Goal: Task Accomplishment & Management: Complete application form

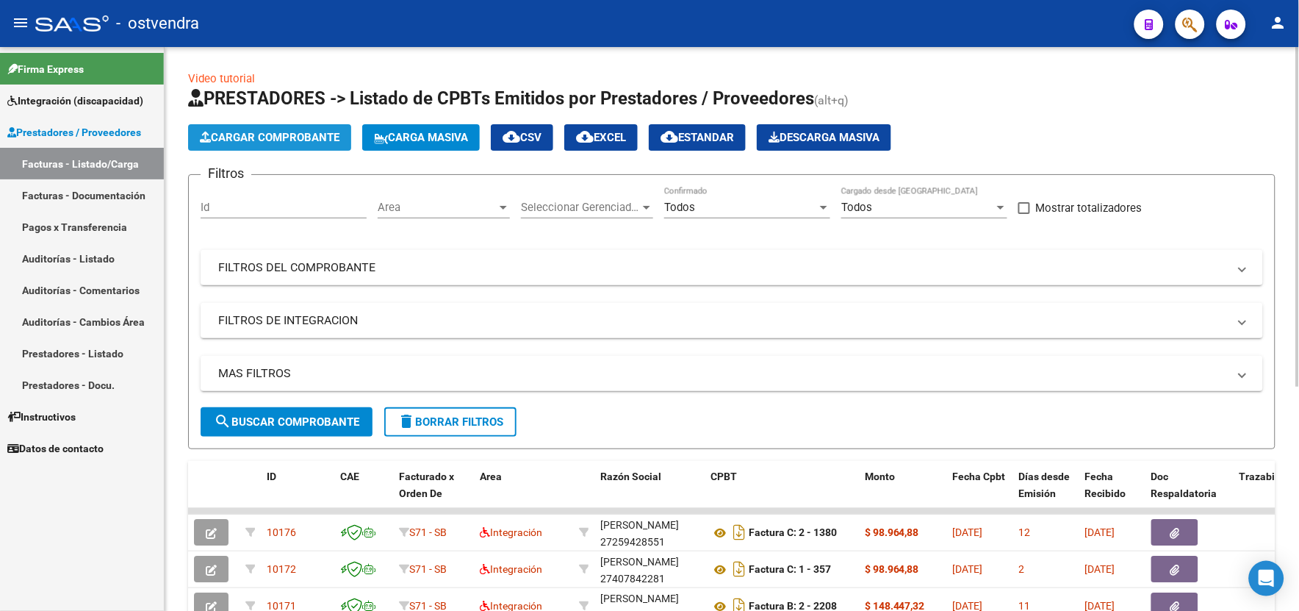
click at [287, 133] on span "Cargar Comprobante" at bounding box center [270, 137] width 140 height 13
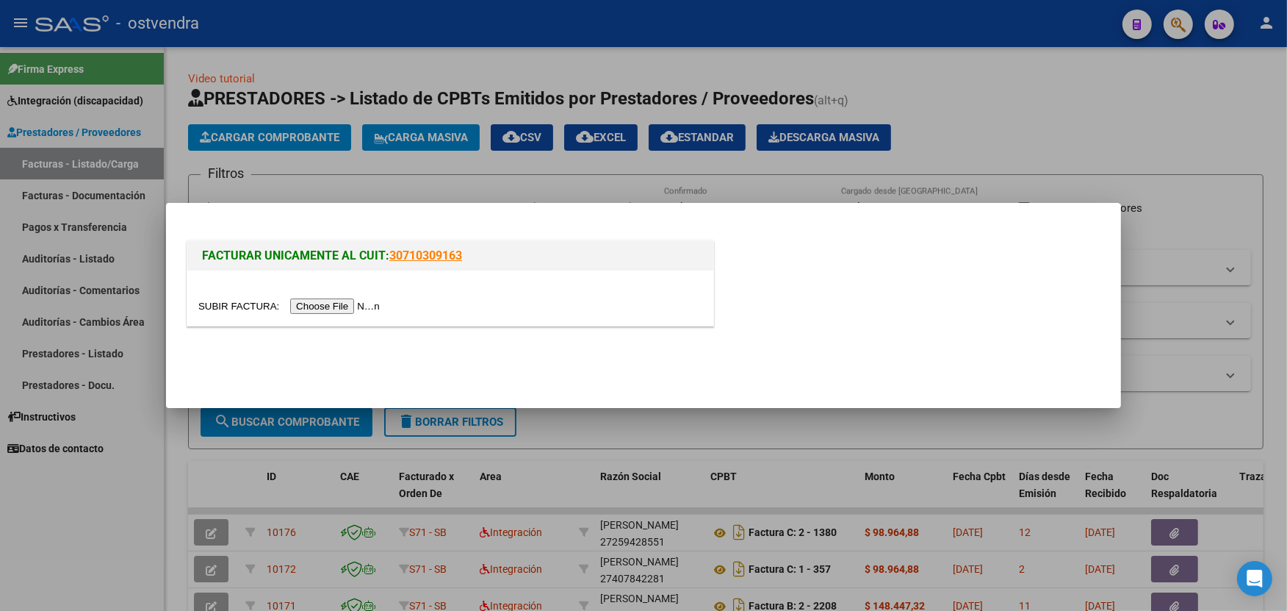
click at [328, 303] on input "file" at bounding box center [291, 305] width 186 height 15
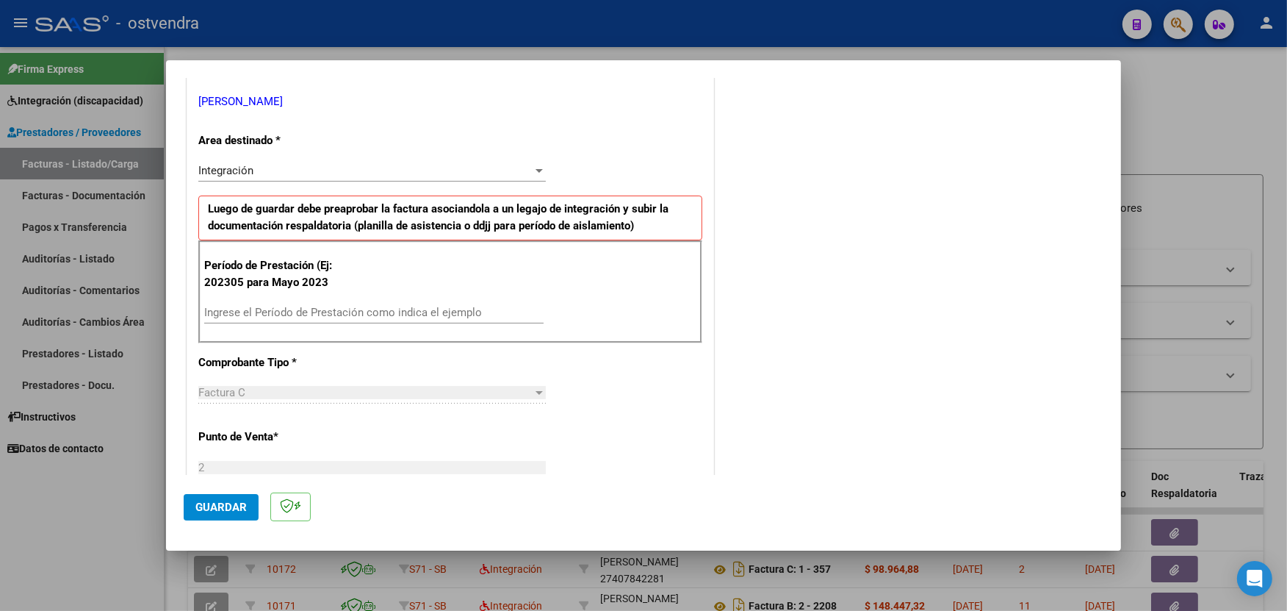
scroll to position [294, 0]
click at [485, 310] on input "Ingrese el Período de Prestación como indica el ejemplo" at bounding box center [373, 310] width 339 height 13
type input "202506"
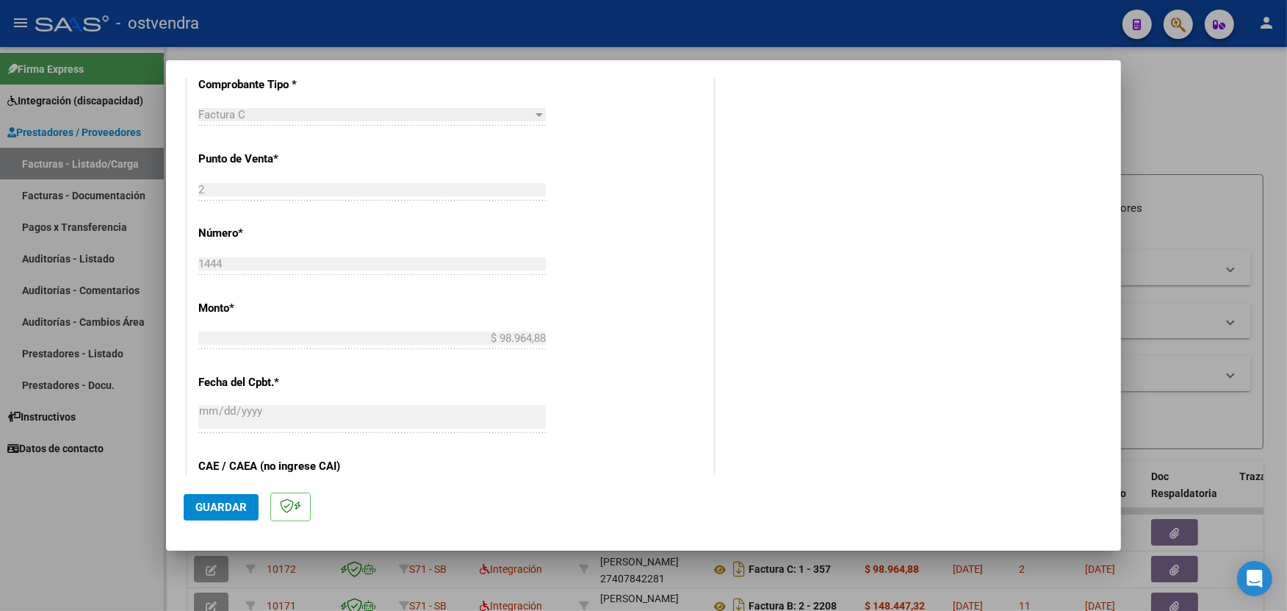
scroll to position [588, 0]
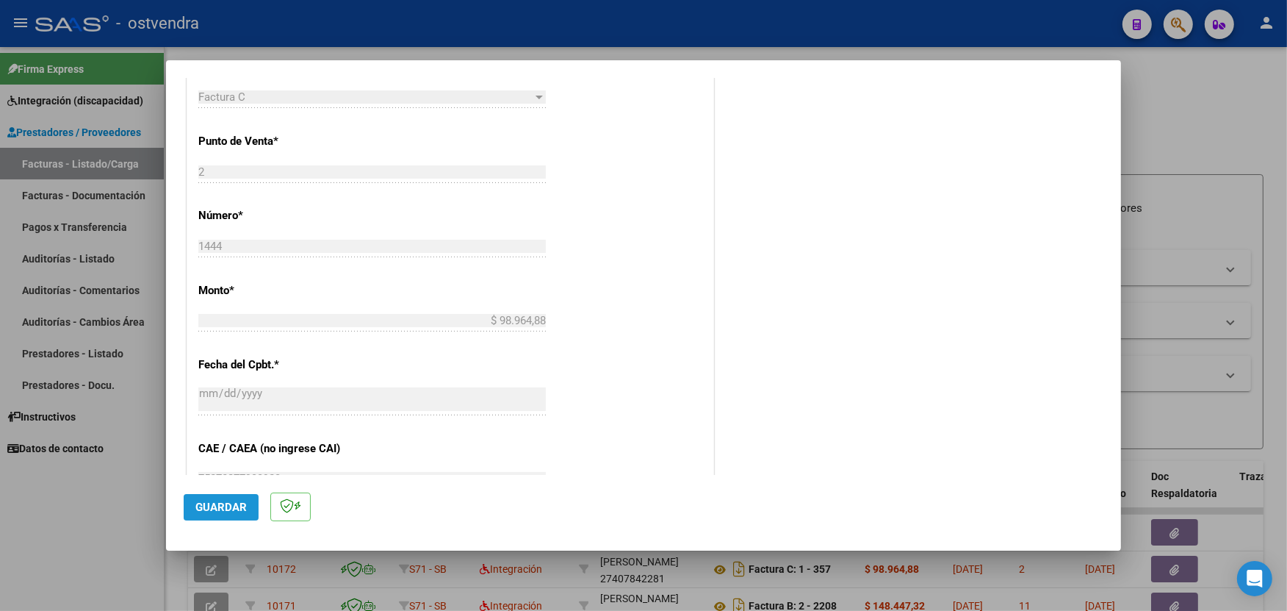
click at [231, 505] on span "Guardar" at bounding box center [220, 506] width 51 height 13
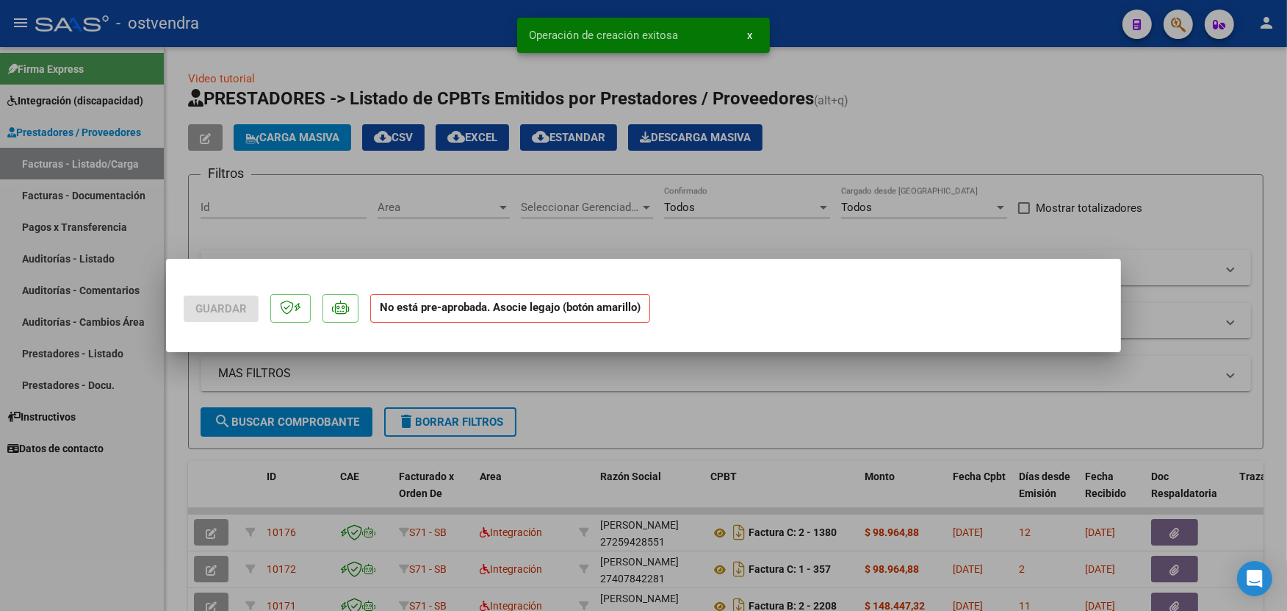
scroll to position [0, 0]
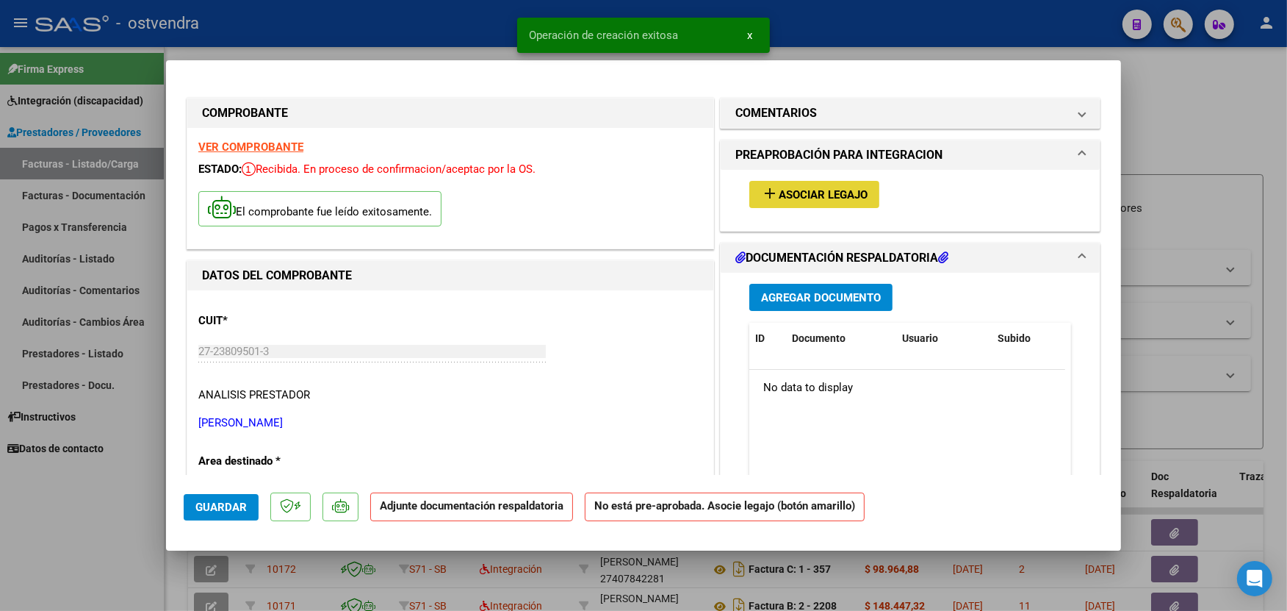
click at [815, 194] on span "Asociar Legajo" at bounding box center [823, 194] width 89 height 13
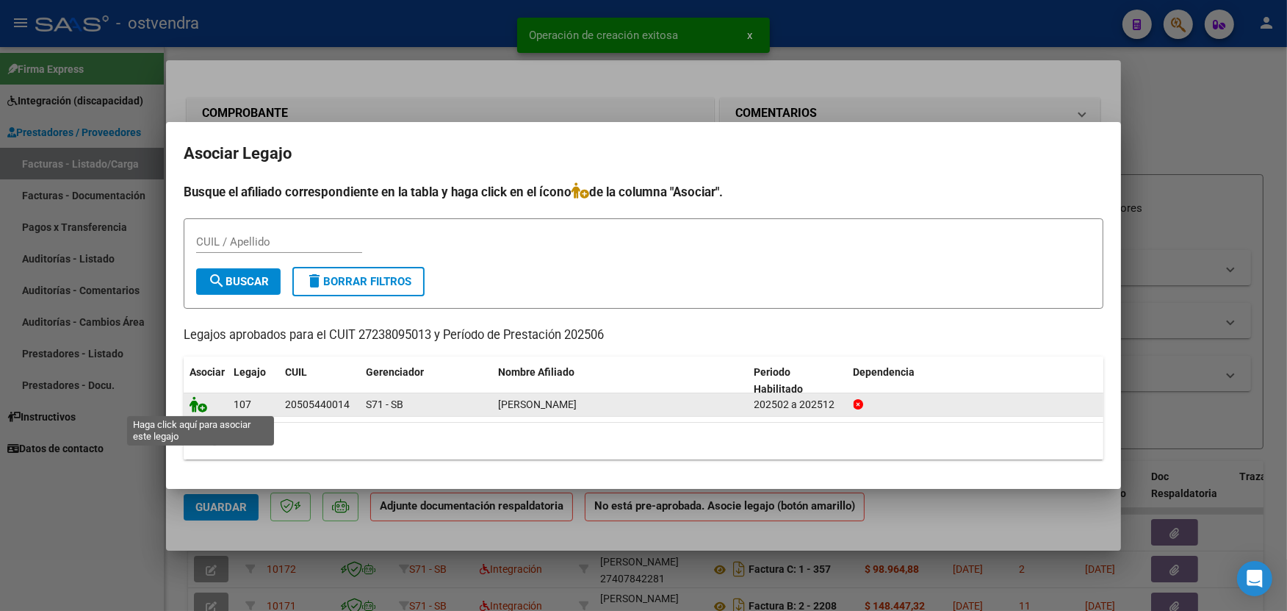
click at [193, 407] on icon at bounding box center [199, 404] width 18 height 16
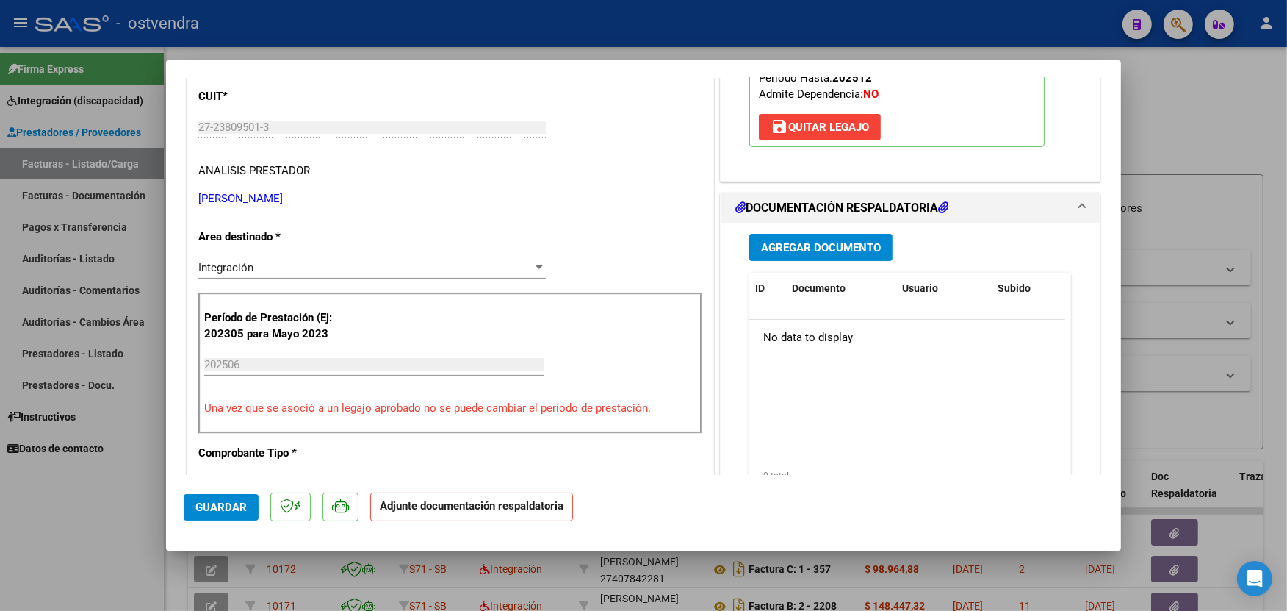
scroll to position [261, 0]
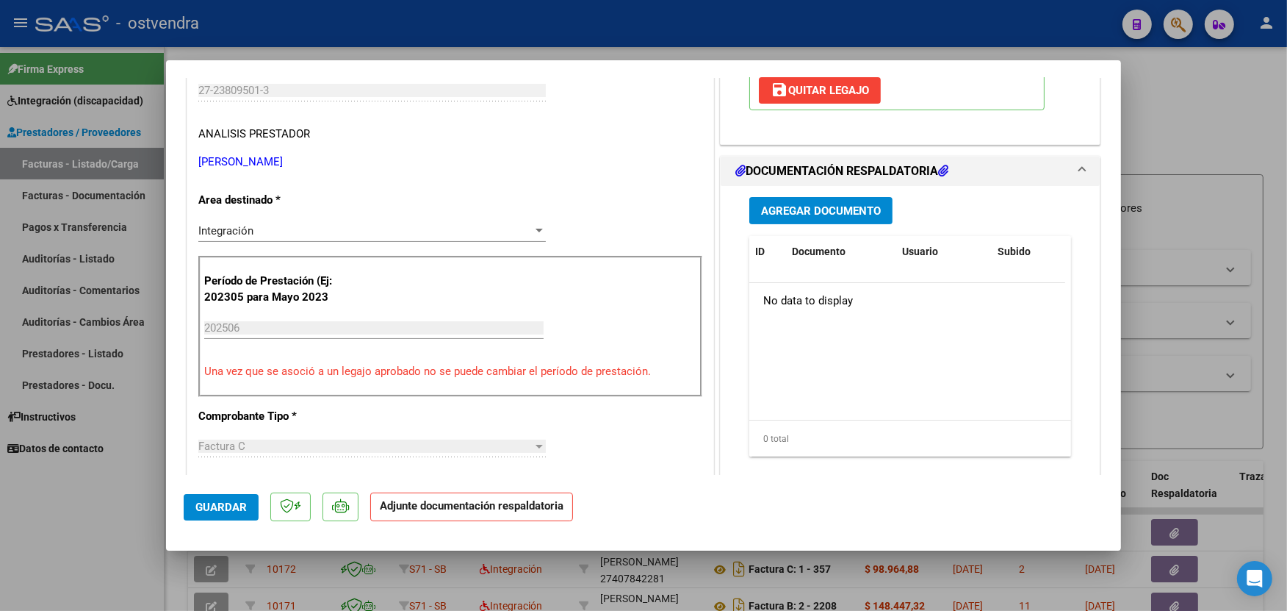
click at [831, 214] on span "Agregar Documento" at bounding box center [821, 210] width 120 height 13
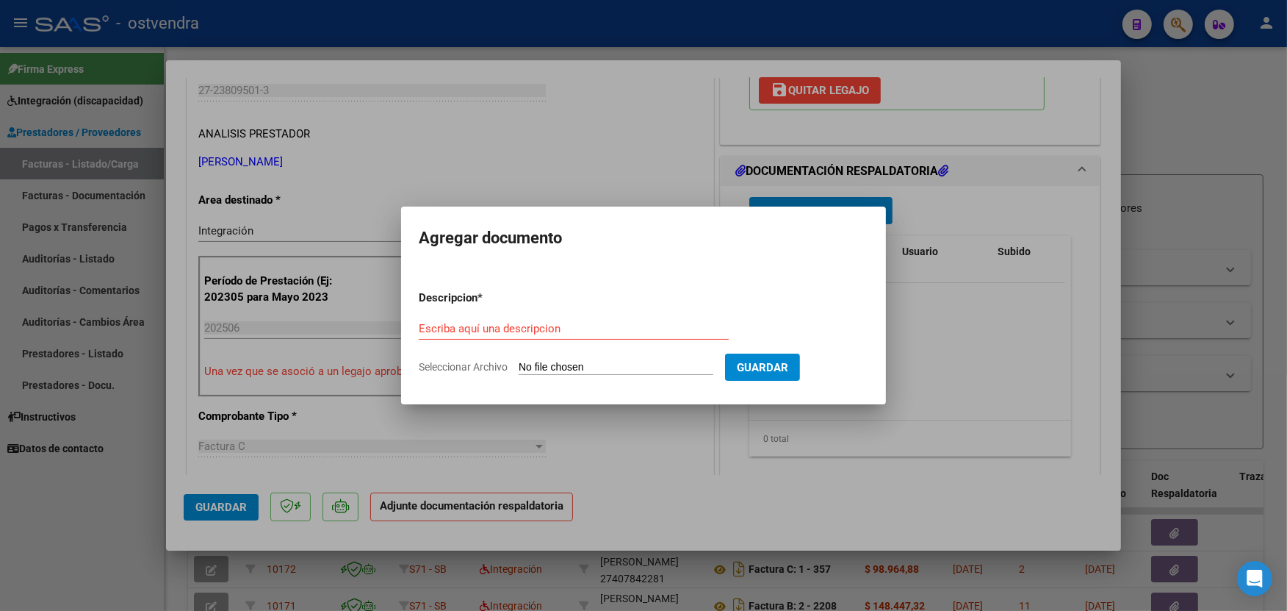
click at [582, 367] on input "Seleccionar Archivo" at bounding box center [616, 368] width 195 height 14
type input "C:\fakepath\ASISTENCIA C-2-1444.jpg"
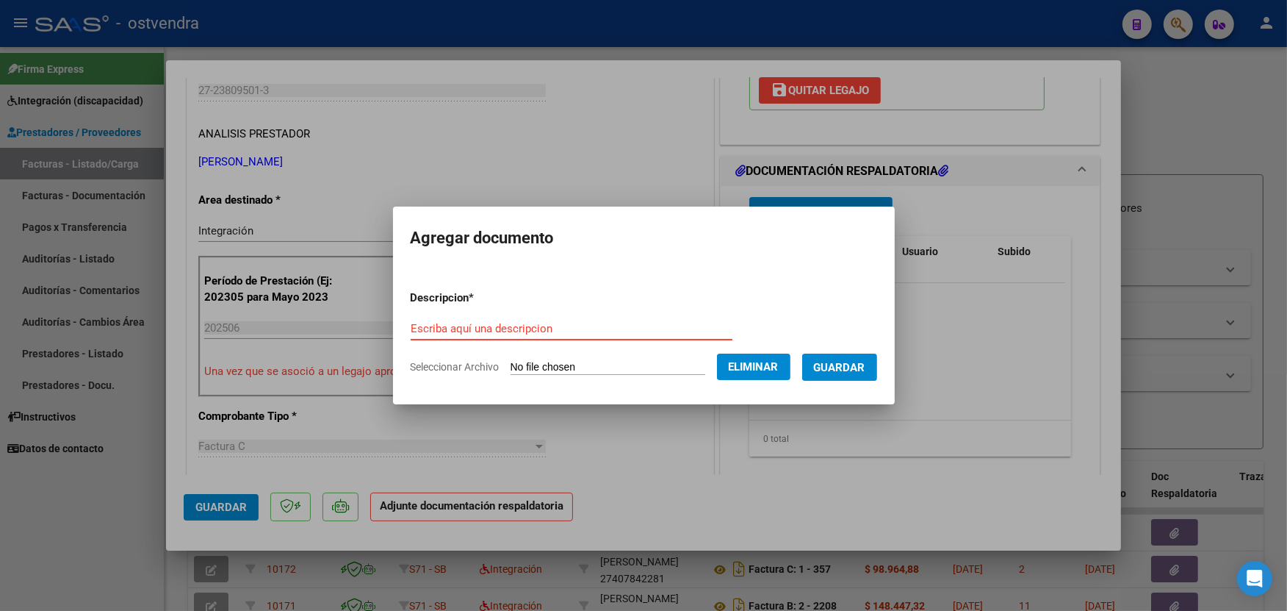
click at [614, 324] on input "Escriba aquí una descripcion" at bounding box center [572, 328] width 322 height 13
type input "PLANILLA DE ASISTENCIA"
click at [836, 365] on span "Guardar" at bounding box center [839, 367] width 51 height 13
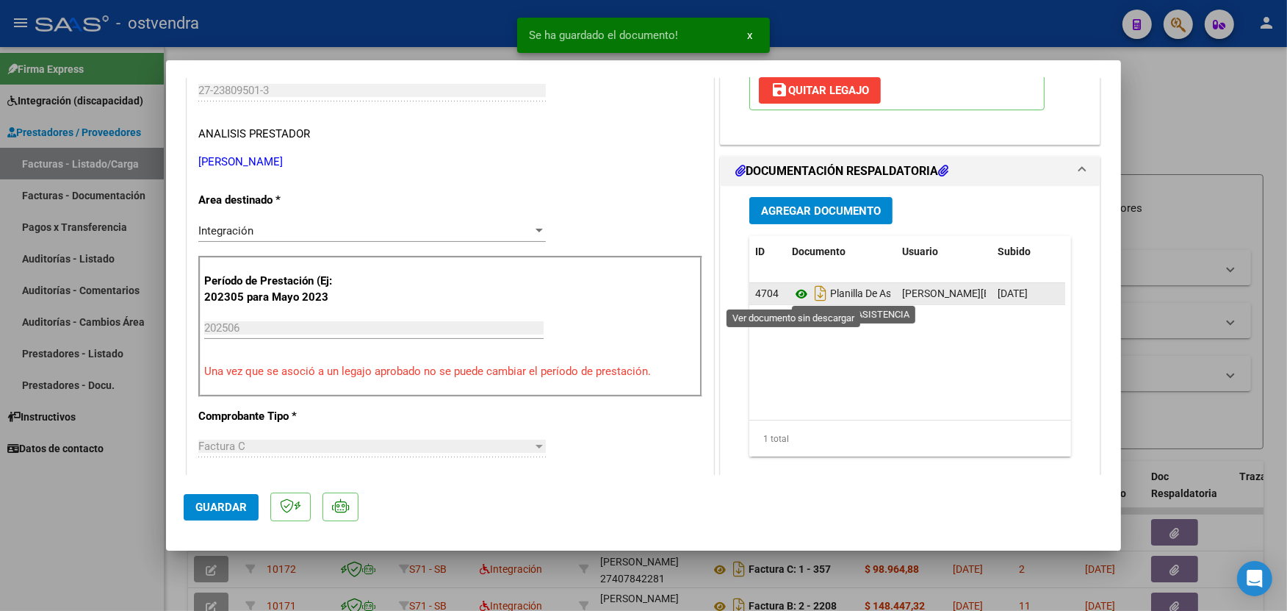
click at [797, 296] on icon at bounding box center [801, 294] width 19 height 18
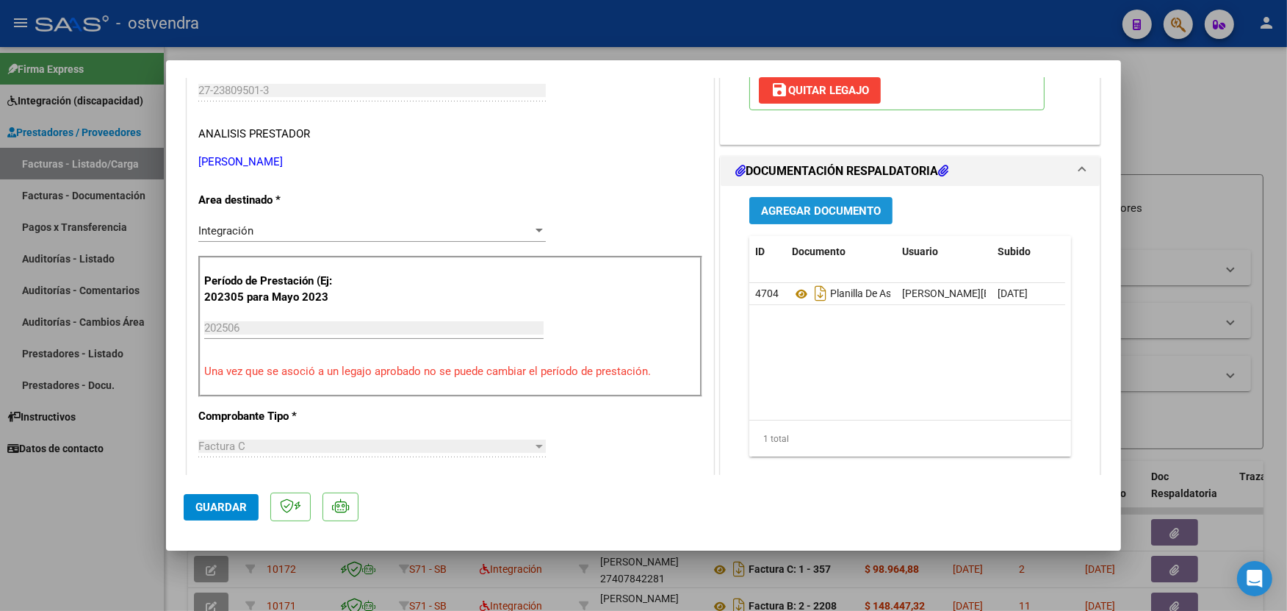
click at [825, 209] on span "Agregar Documento" at bounding box center [821, 210] width 120 height 13
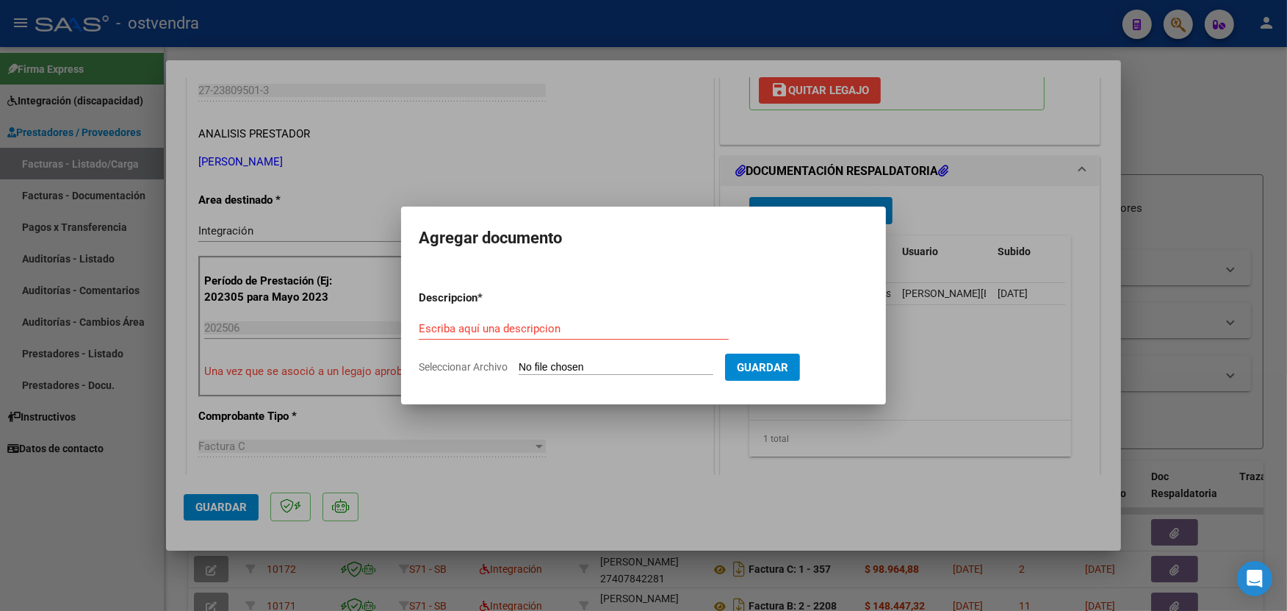
click at [583, 362] on input "Seleccionar Archivo" at bounding box center [616, 368] width 195 height 14
type input "C:\fakepath\[PERSON_NAME]-PSICOPE.pdf"
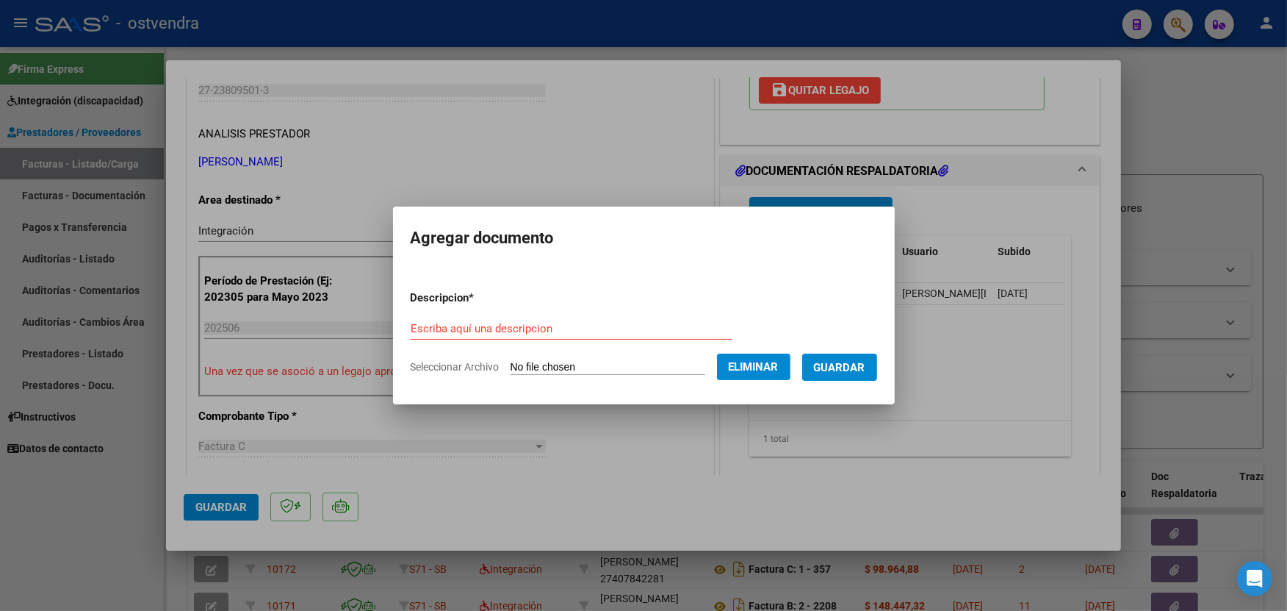
click at [627, 312] on form "Descripcion * Escriba aquí una descripcion Seleccionar Archivo Eliminar Guardar" at bounding box center [644, 331] width 467 height 107
click at [595, 331] on input "Escriba aquí una descripcion" at bounding box center [572, 328] width 322 height 13
type input "INFORME MEDIO TERMINO"
click at [848, 361] on span "Guardar" at bounding box center [839, 367] width 51 height 13
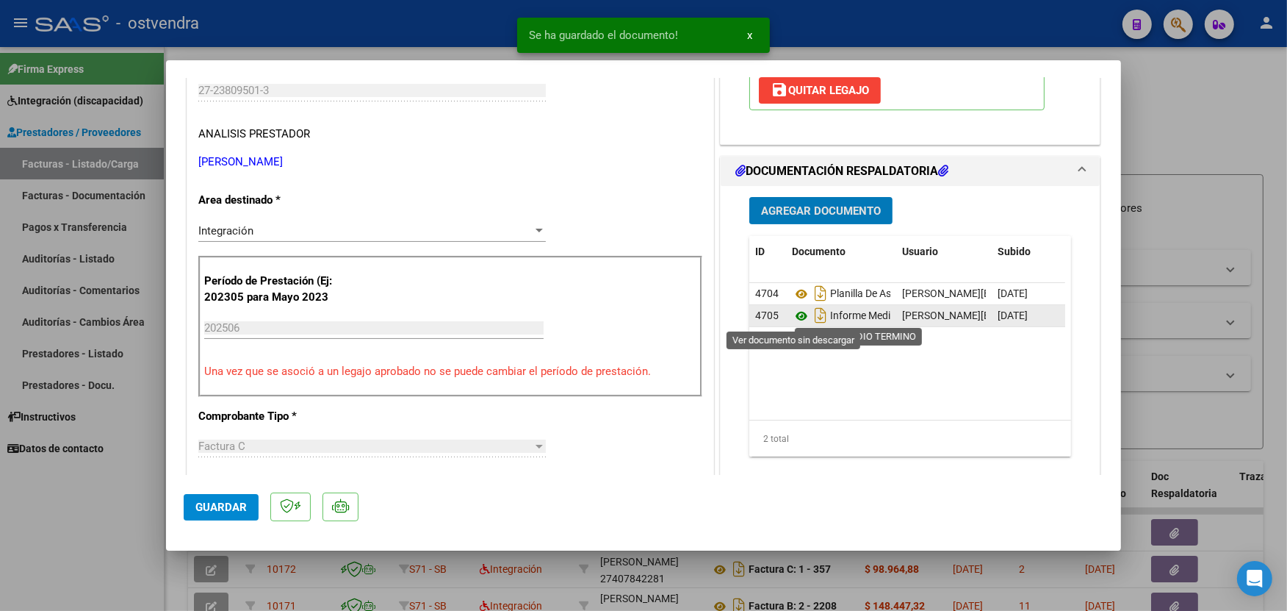
click at [795, 314] on icon at bounding box center [801, 316] width 19 height 18
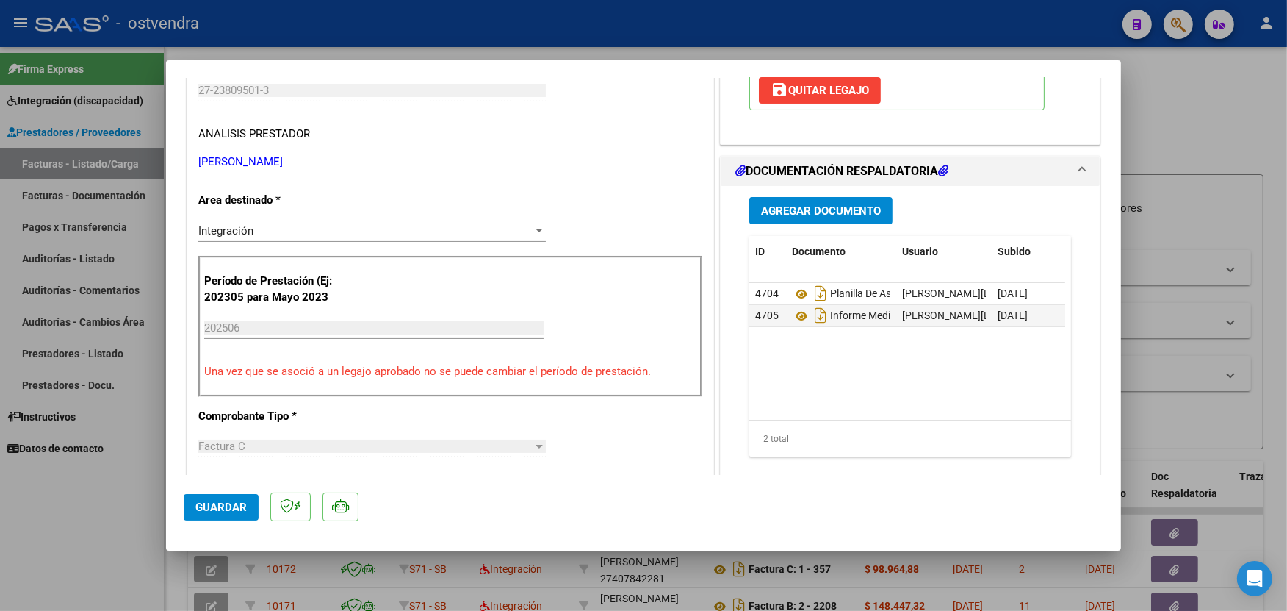
click at [681, 40] on div at bounding box center [643, 305] width 1287 height 611
type input "$ 0,00"
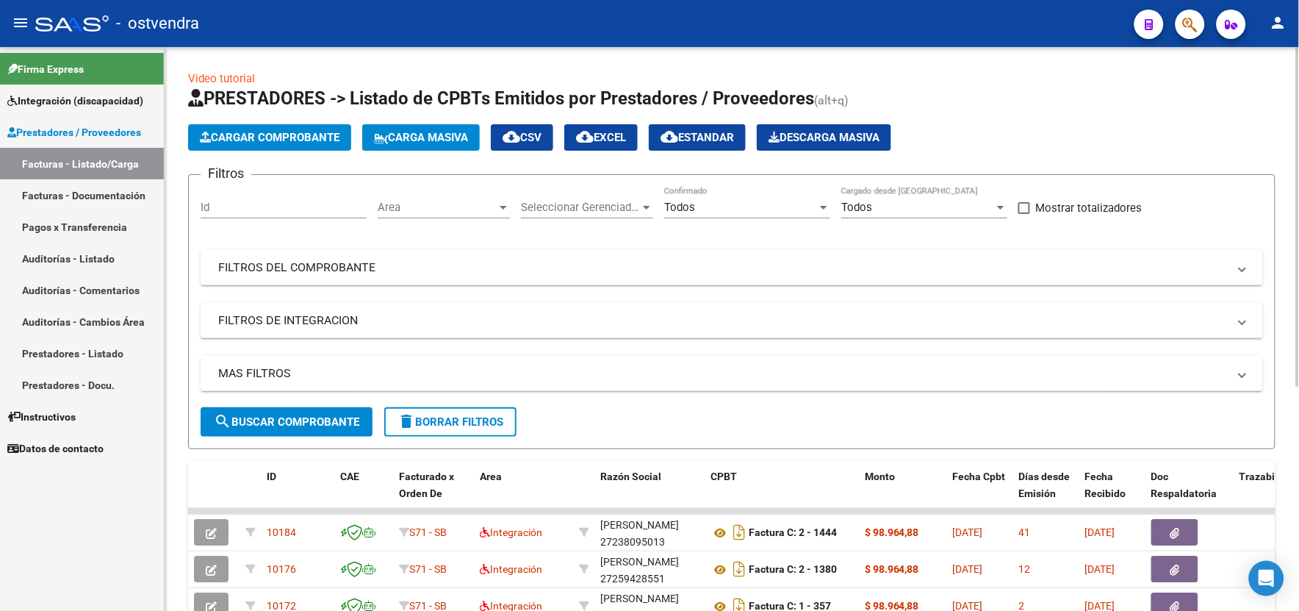
click at [295, 134] on span "Cargar Comprobante" at bounding box center [270, 137] width 140 height 13
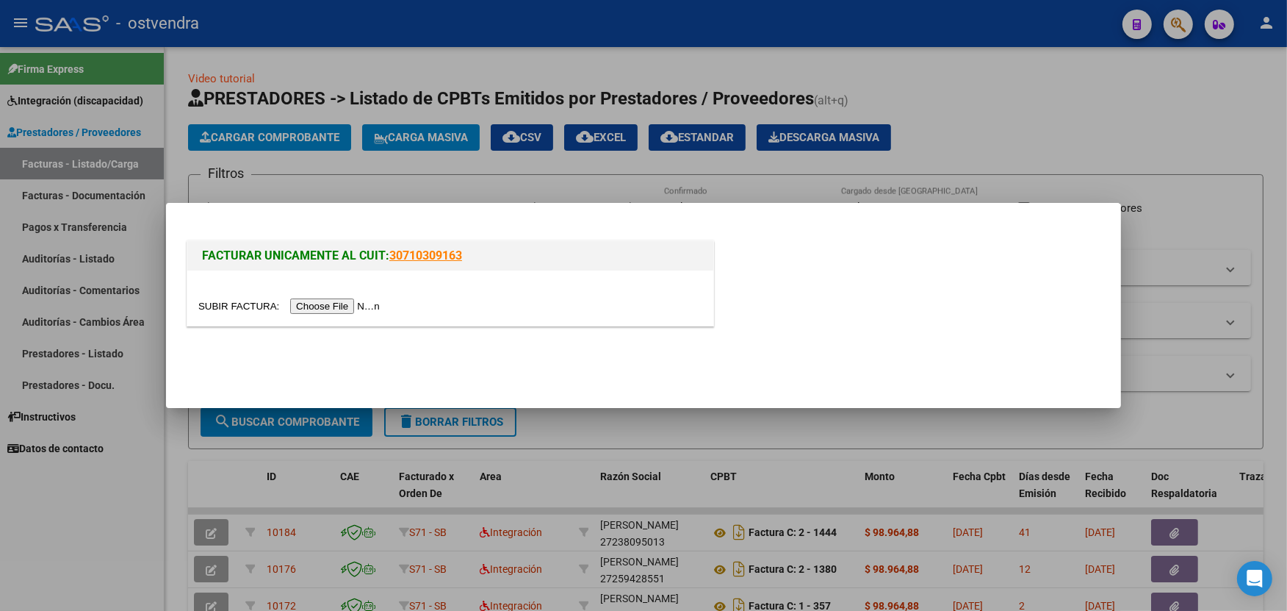
click at [335, 305] on input "file" at bounding box center [291, 305] width 186 height 15
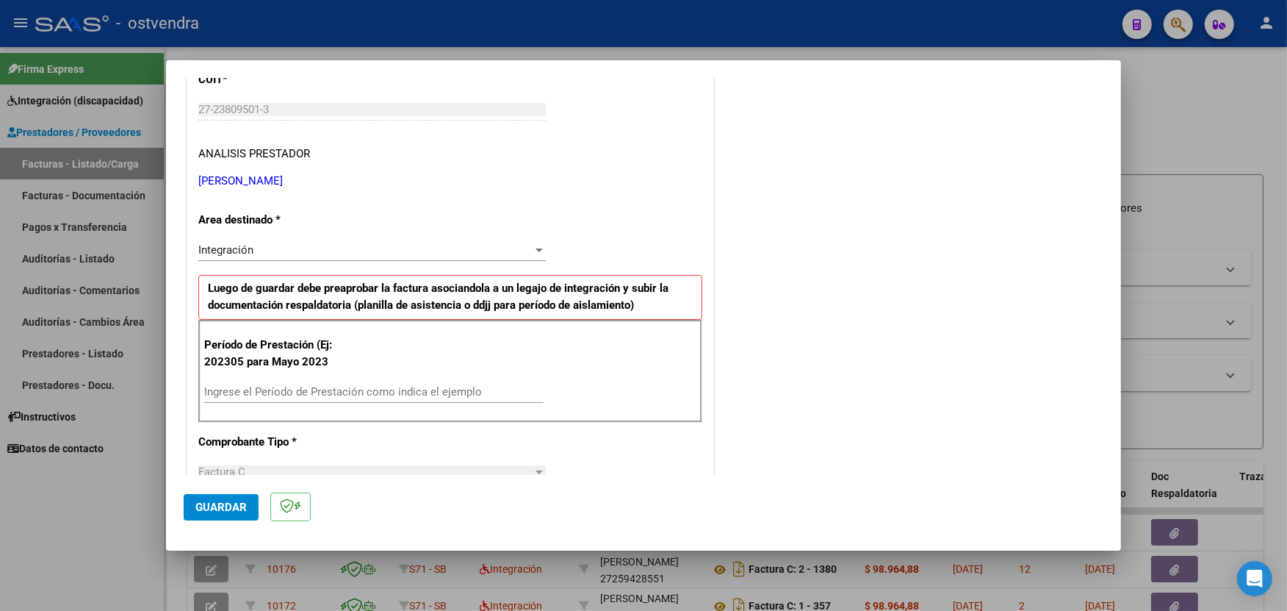
scroll to position [261, 0]
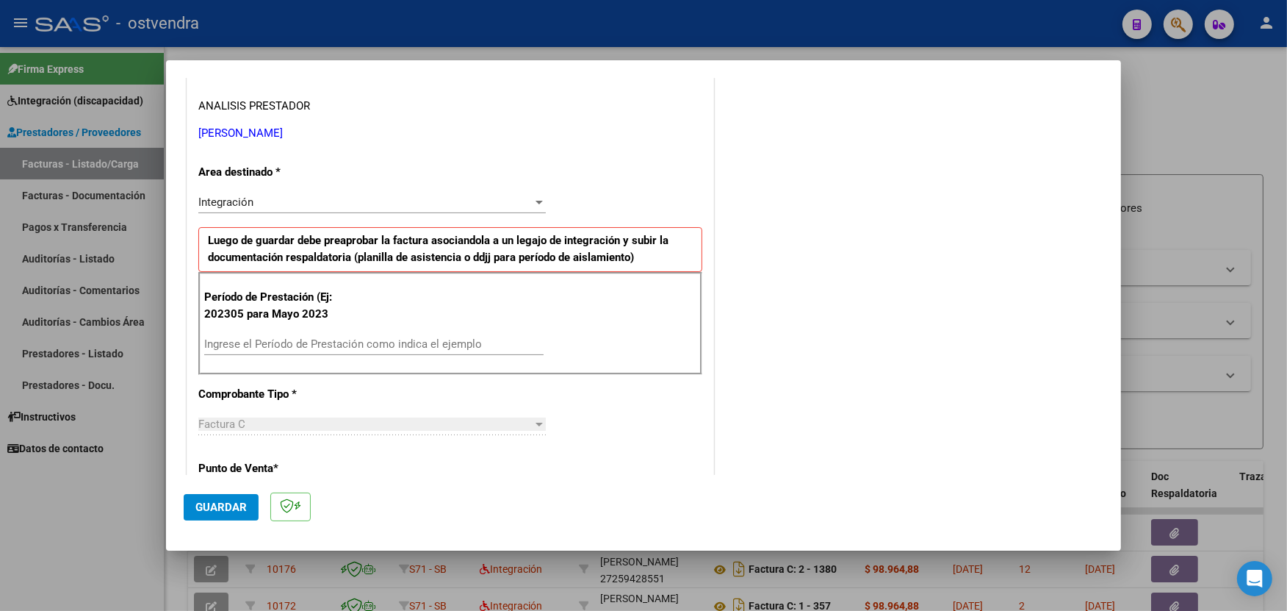
click at [431, 347] on input "Ingrese el Período de Prestación como indica el ejemplo" at bounding box center [373, 343] width 339 height 13
type input "202507"
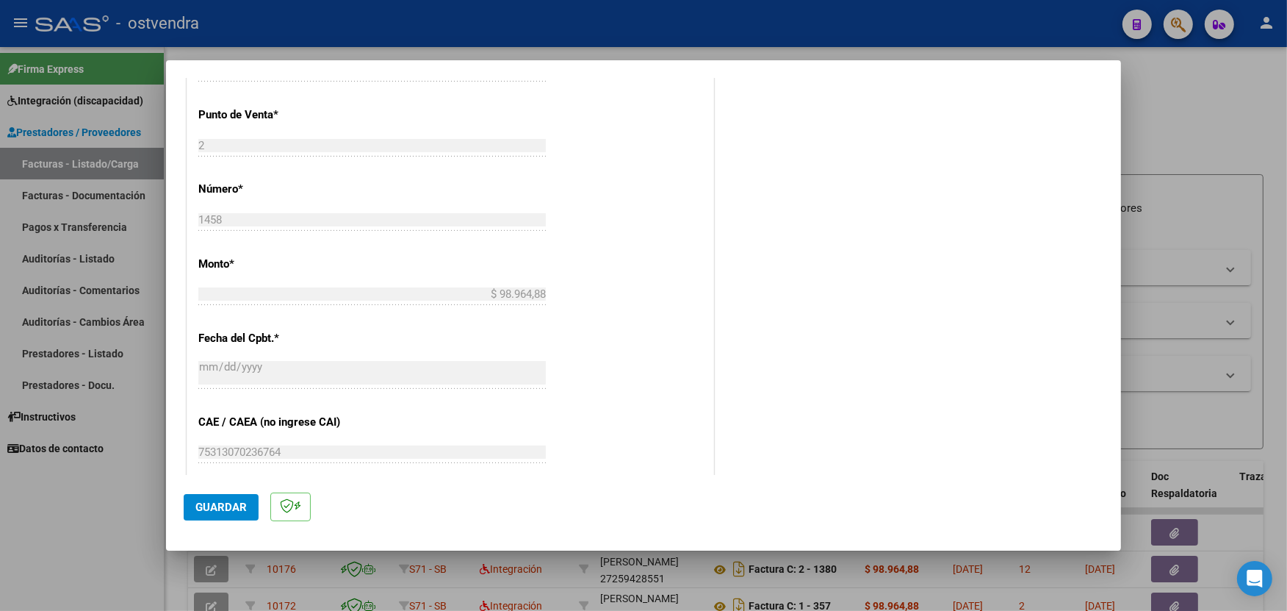
scroll to position [620, 0]
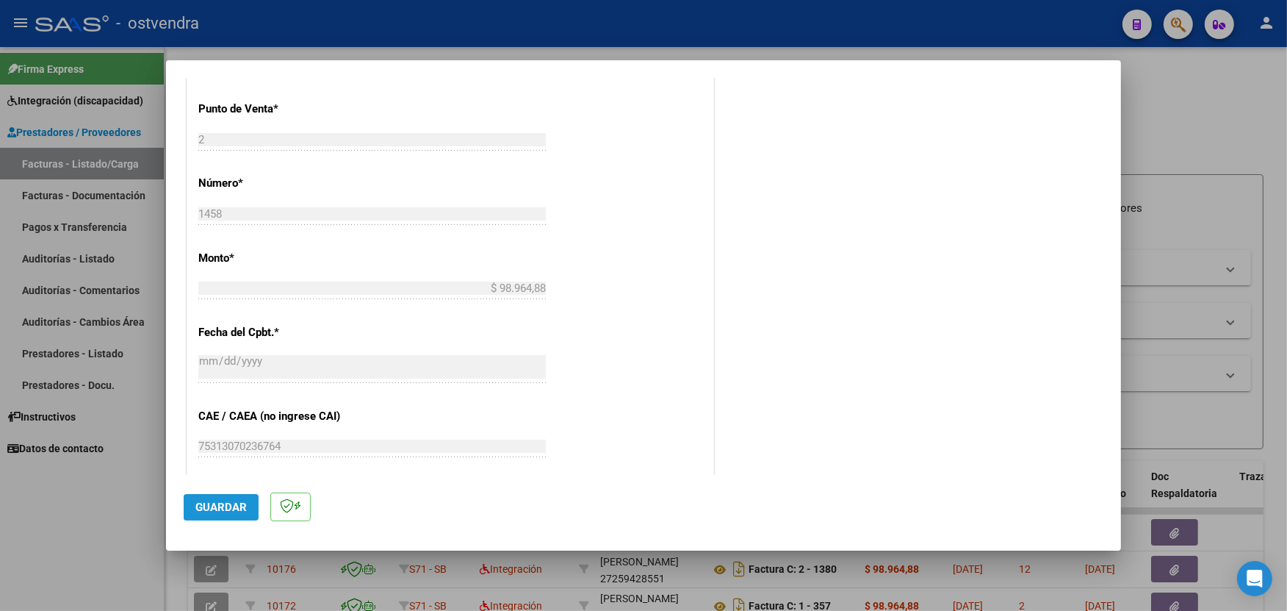
click at [229, 505] on span "Guardar" at bounding box center [220, 506] width 51 height 13
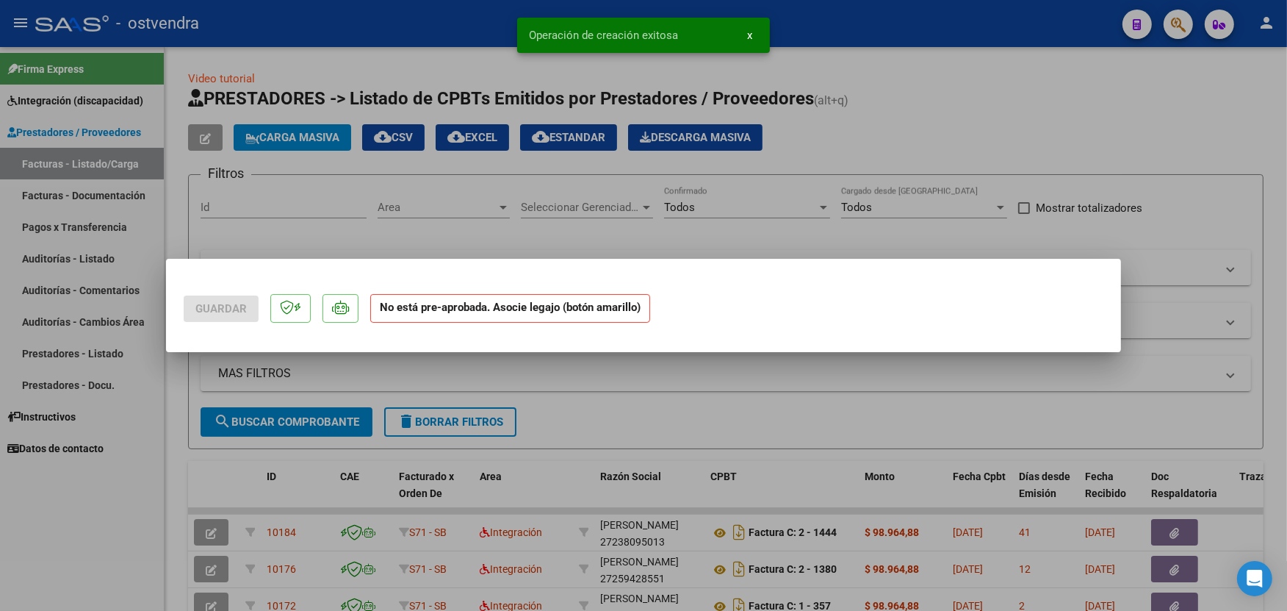
scroll to position [0, 0]
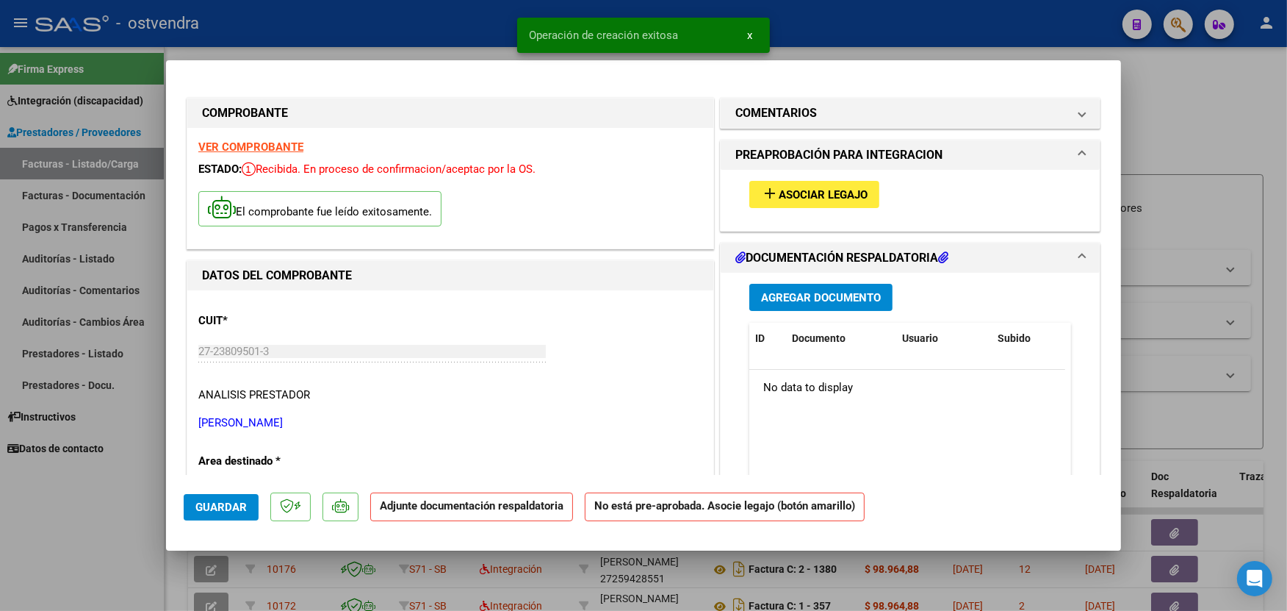
click at [793, 201] on button "add Asociar Legajo" at bounding box center [814, 194] width 130 height 27
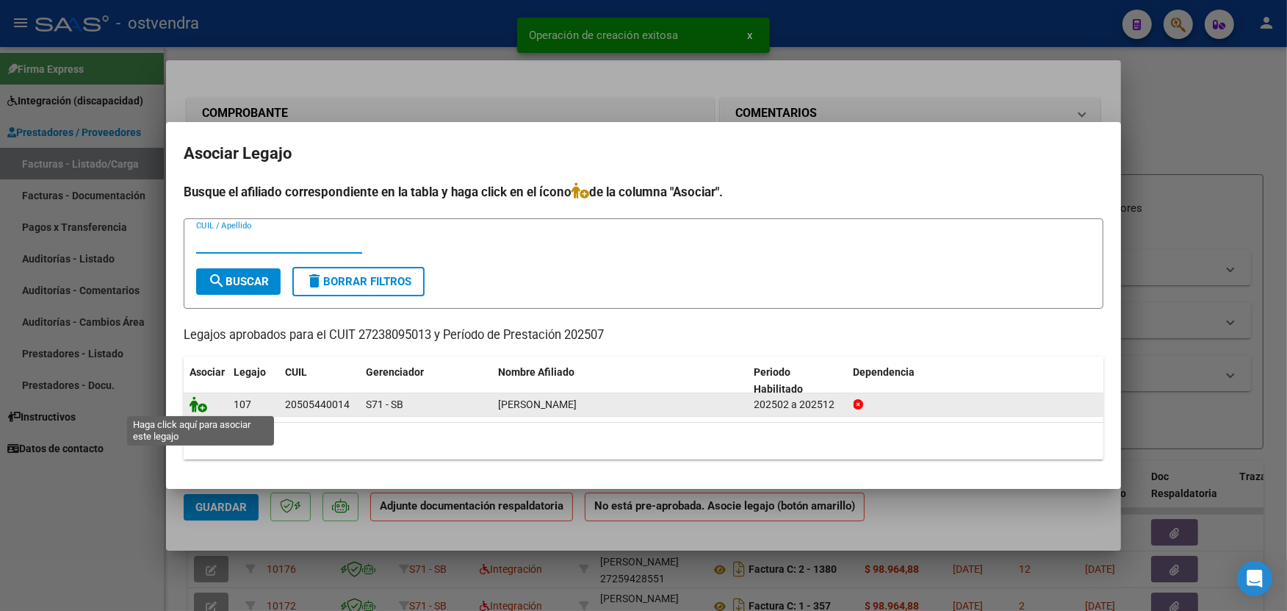
click at [204, 403] on icon at bounding box center [199, 404] width 18 height 16
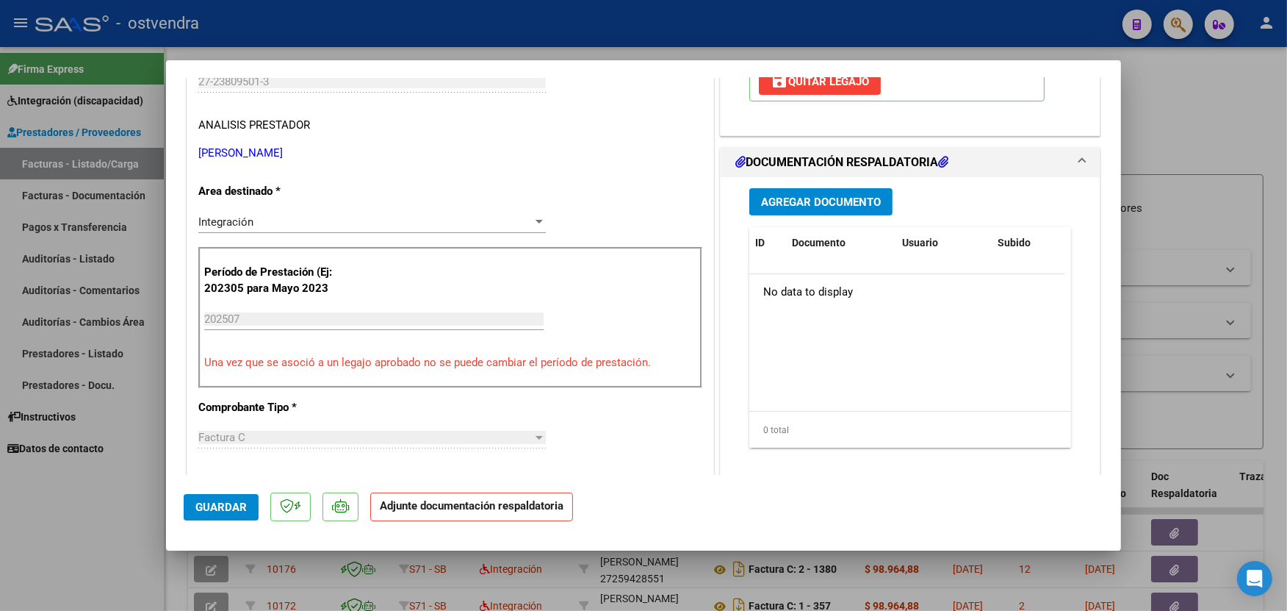
scroll to position [326, 0]
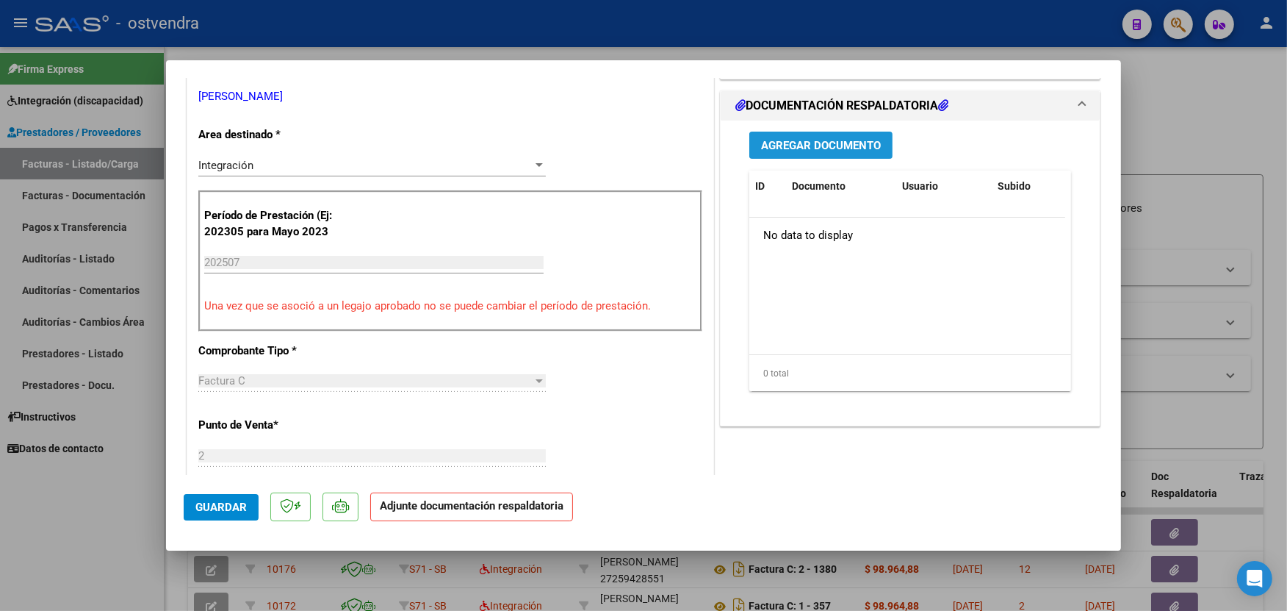
click at [865, 149] on span "Agregar Documento" at bounding box center [821, 145] width 120 height 13
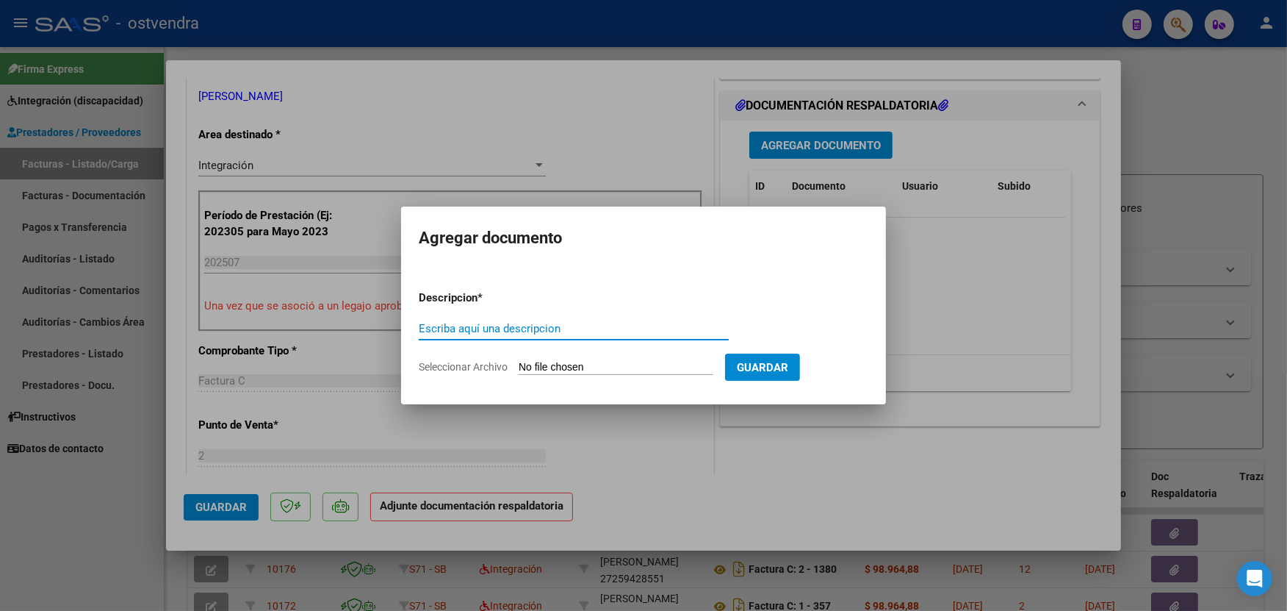
click at [595, 361] on input "Seleccionar Archivo" at bounding box center [616, 368] width 195 height 14
type input "C:\fakepath\ASISTENCIA C-2-1458.jpg"
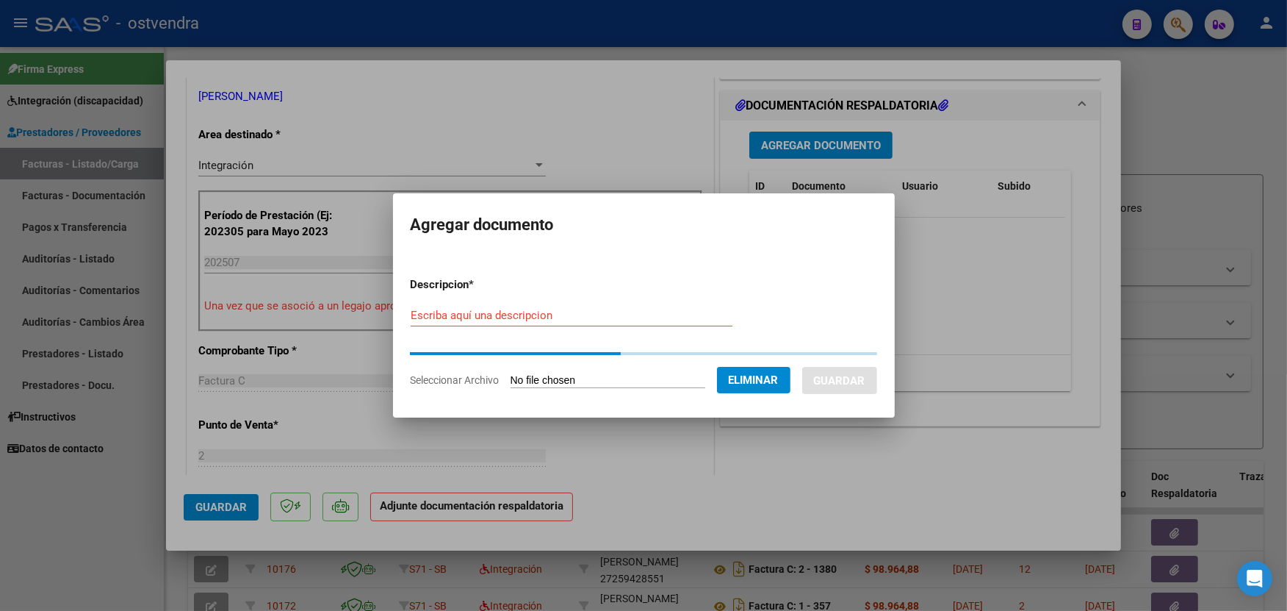
click at [573, 314] on input "Escriba aquí una descripcion" at bounding box center [572, 315] width 322 height 13
type input "PLANILLA DE ASISTENCIA"
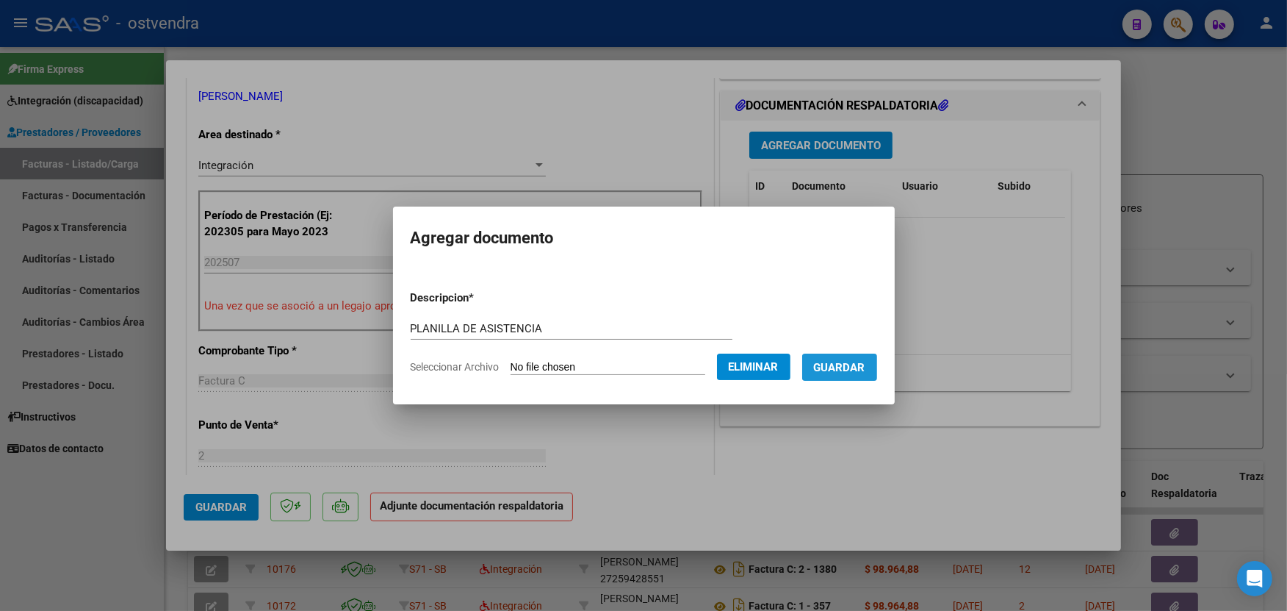
click at [850, 375] on button "Guardar" at bounding box center [839, 366] width 75 height 27
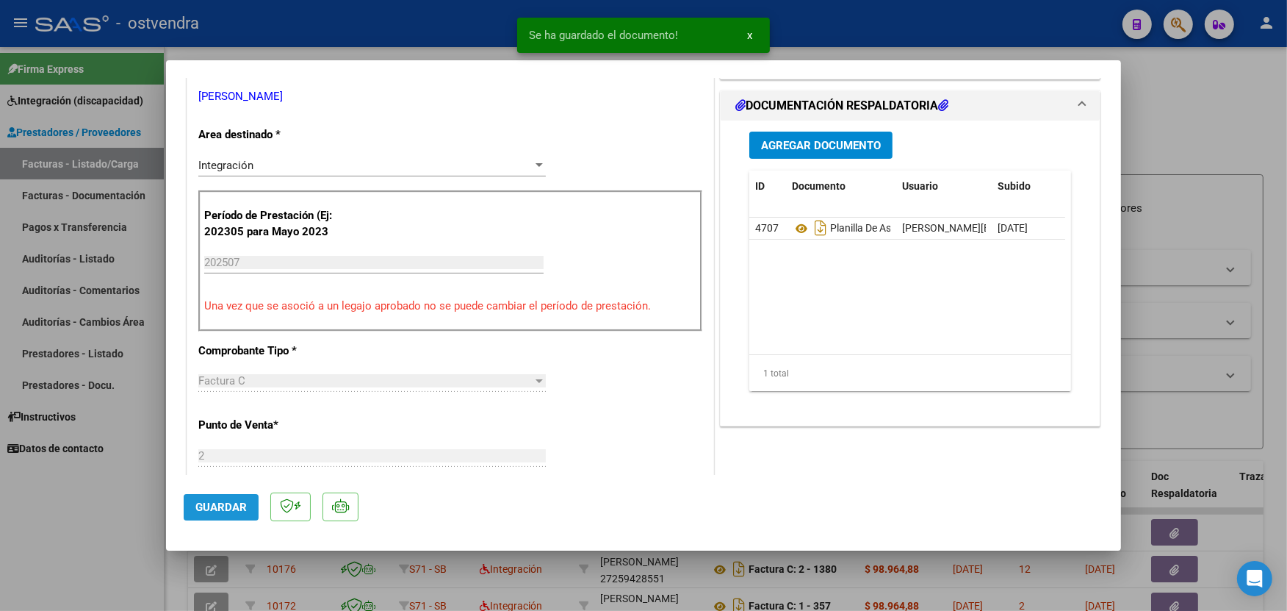
click at [217, 508] on span "Guardar" at bounding box center [220, 506] width 51 height 13
click at [357, 35] on div at bounding box center [643, 305] width 1287 height 611
type input "$ 0,00"
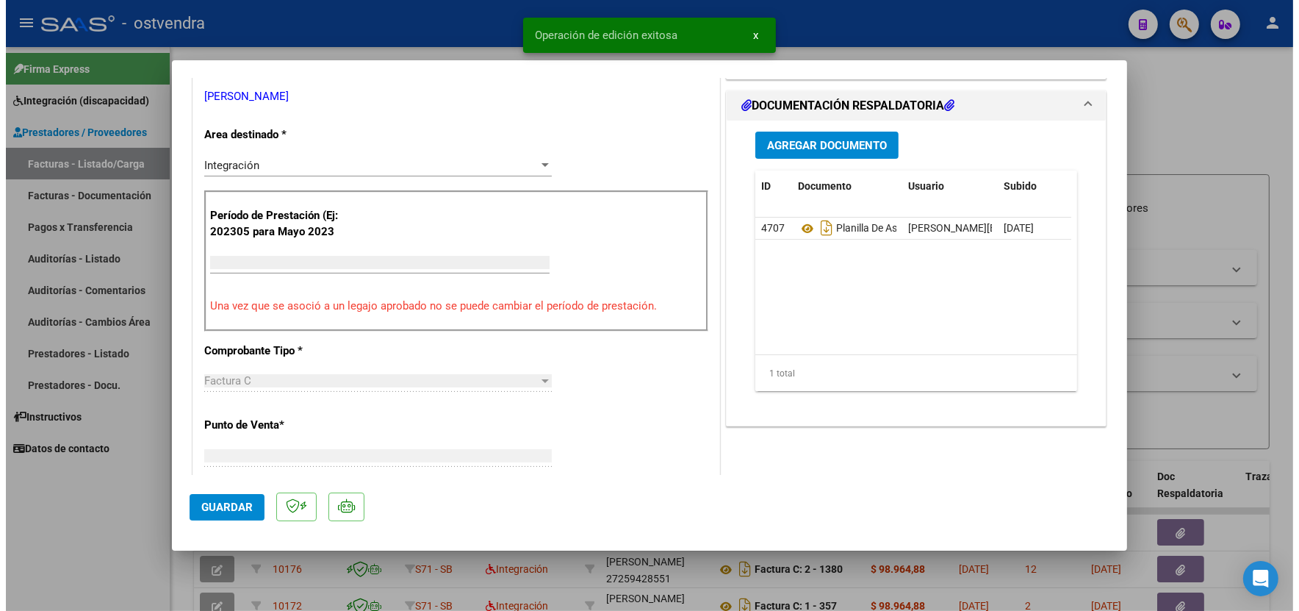
scroll to position [264, 0]
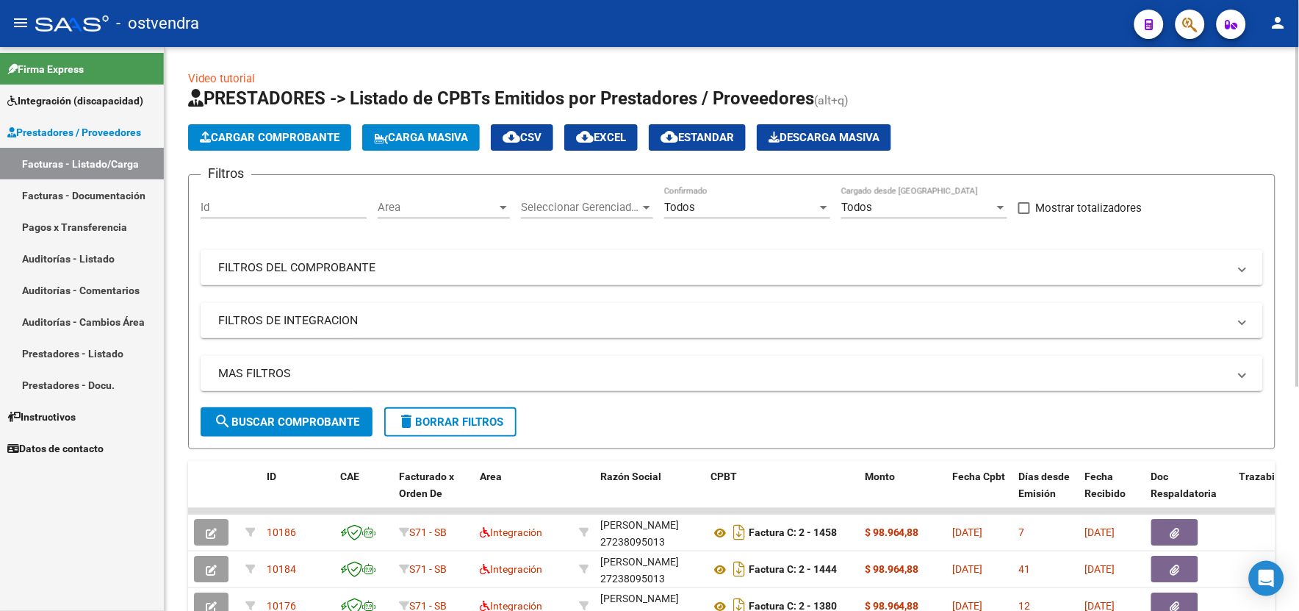
click at [1297, 534] on div at bounding box center [1298, 328] width 4 height 563
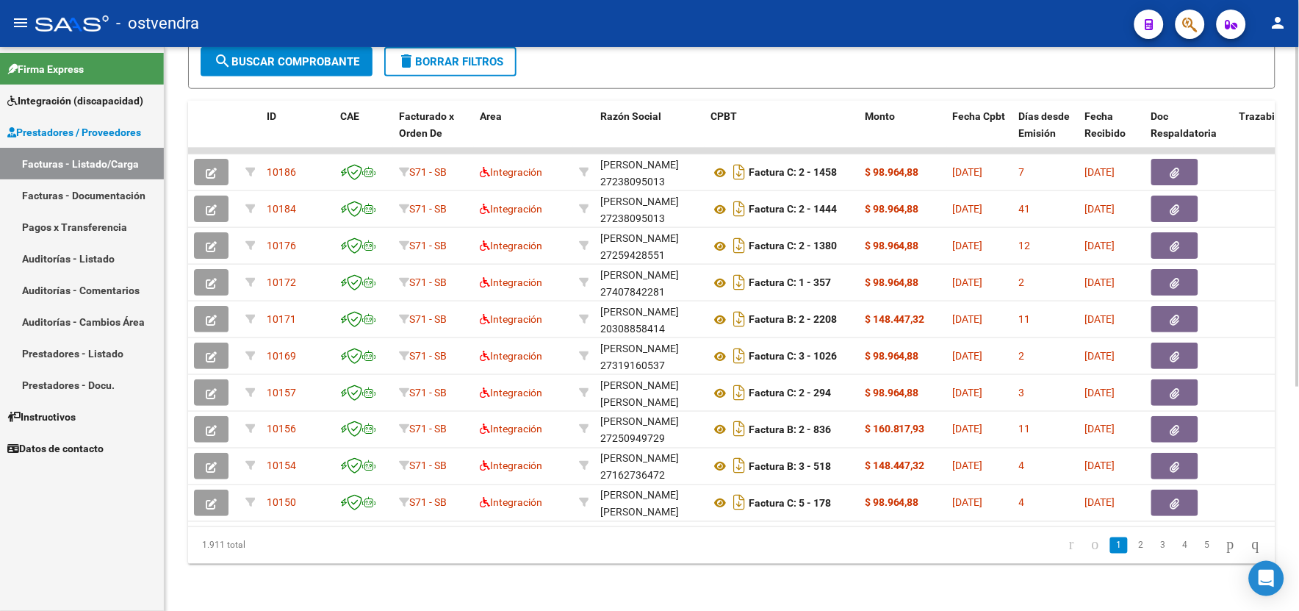
scroll to position [0, 0]
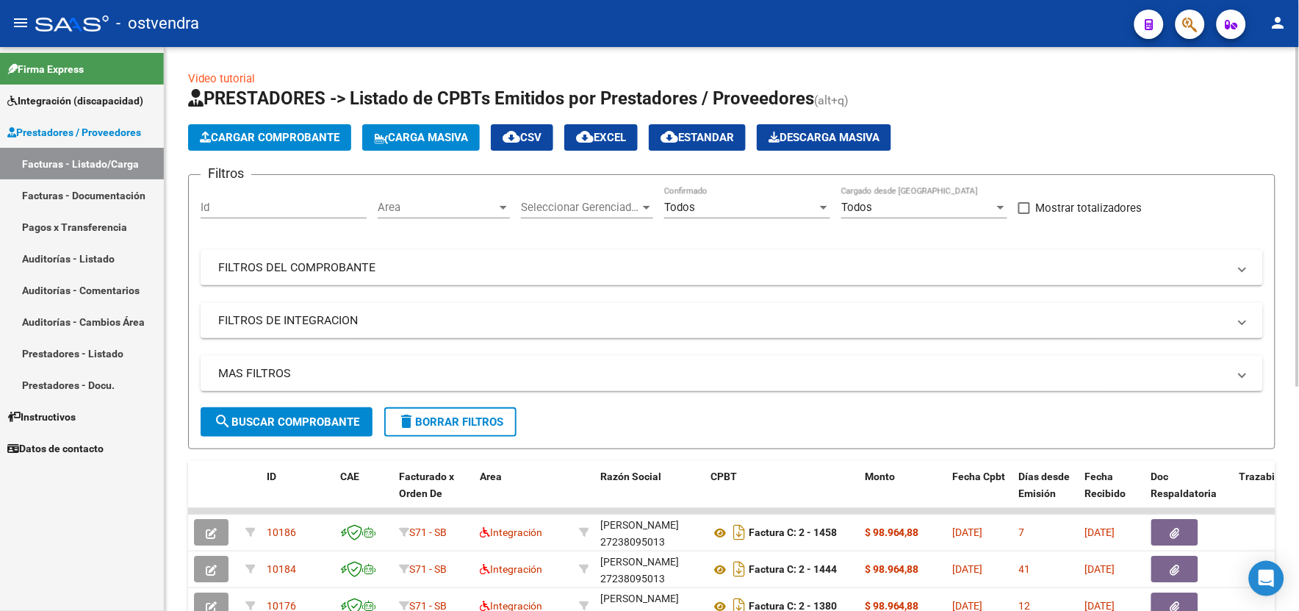
click at [1298, 166] on html "menu - ostvendra person Firma Express Integración (discapacidad) Certificado Di…" at bounding box center [649, 305] width 1299 height 611
click at [303, 253] on mat-expansion-panel-header "FILTROS DEL COMPROBANTE" at bounding box center [732, 267] width 1062 height 35
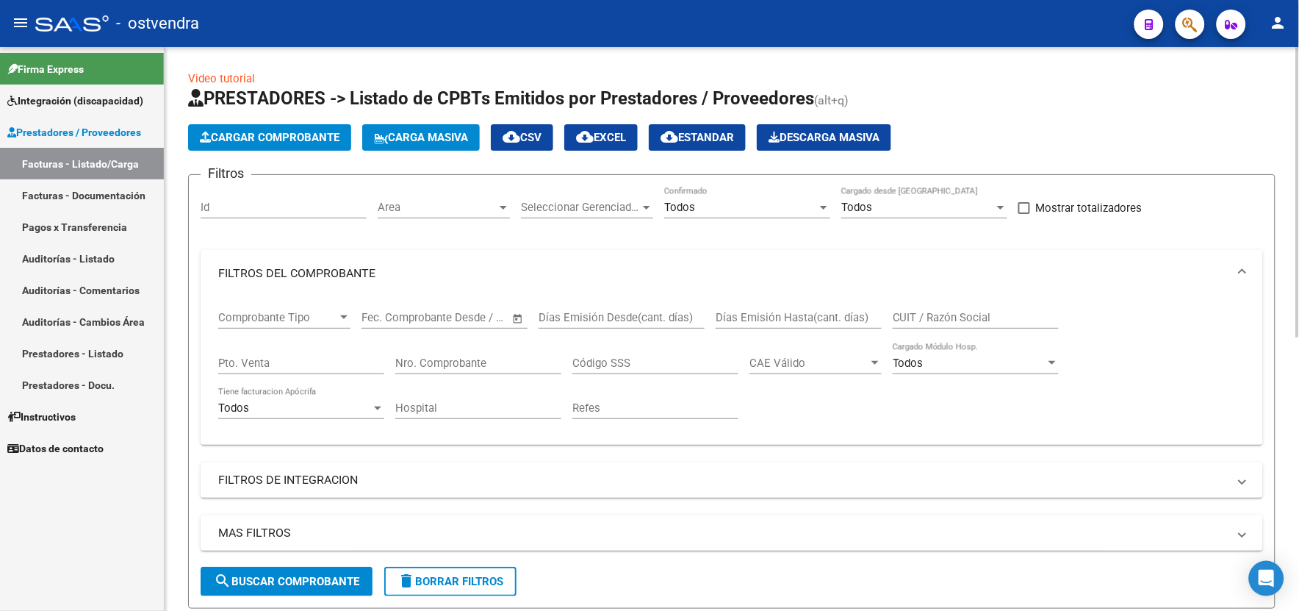
click at [965, 318] on input "CUIT / Razón Social" at bounding box center [976, 317] width 166 height 13
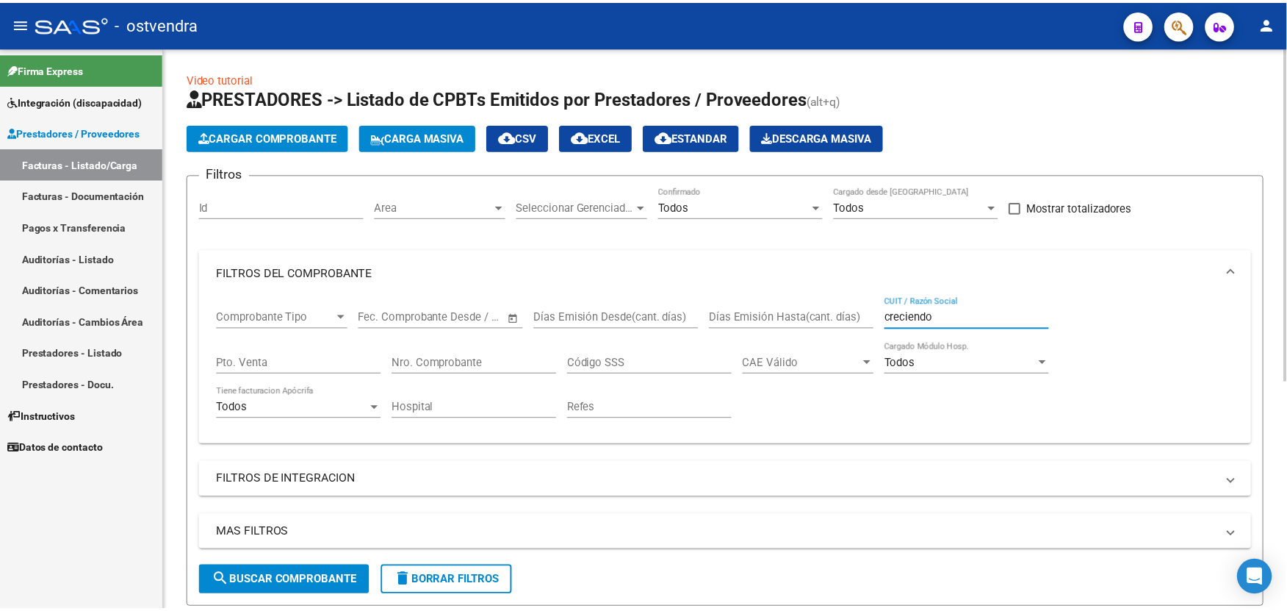
scroll to position [385, 0]
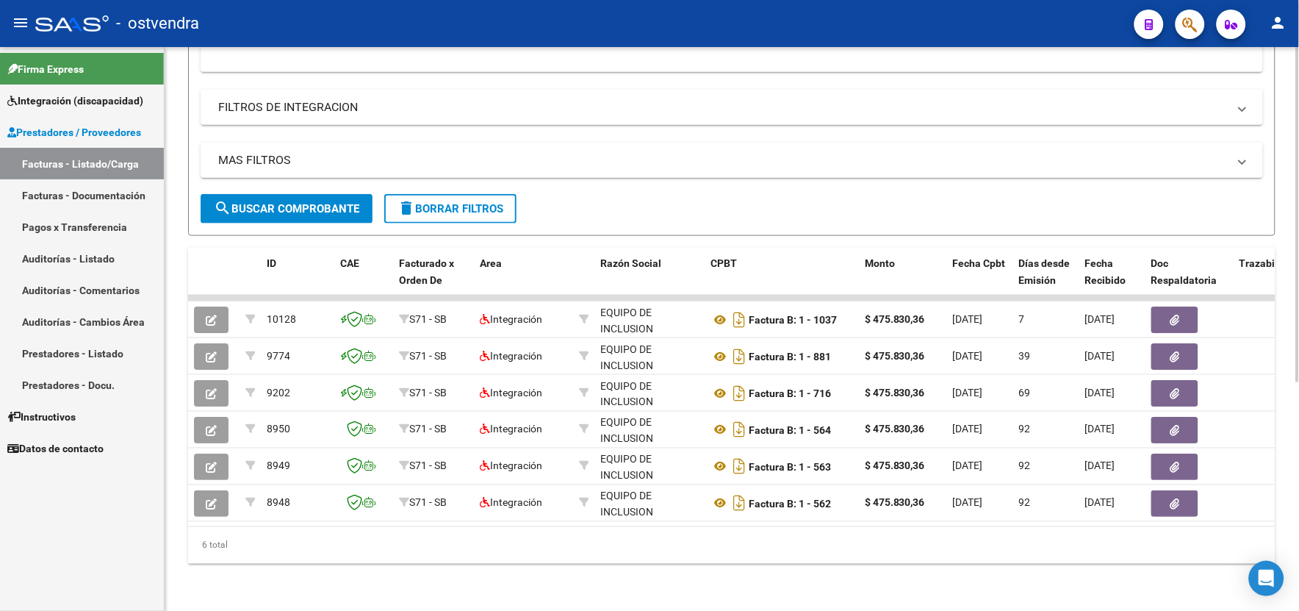
click at [1298, 454] on html "menu - ostvendra person Firma Express Integración (discapacidad) Certificado Di…" at bounding box center [649, 305] width 1299 height 611
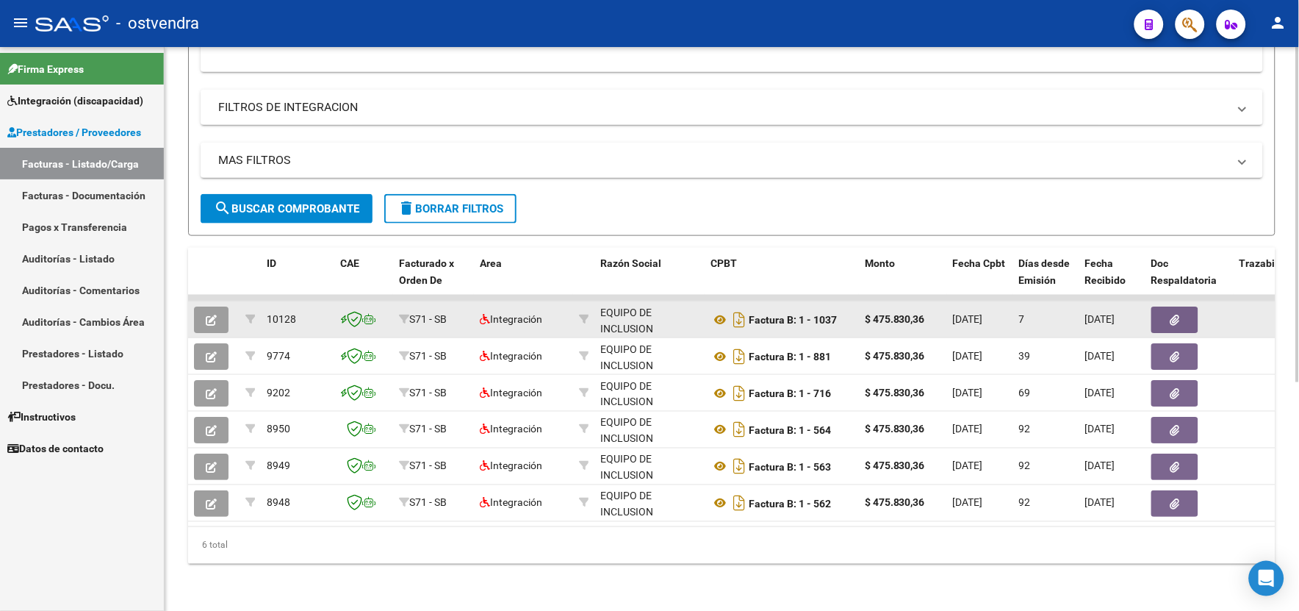
type input "creciendo"
click at [218, 312] on button "button" at bounding box center [211, 319] width 35 height 26
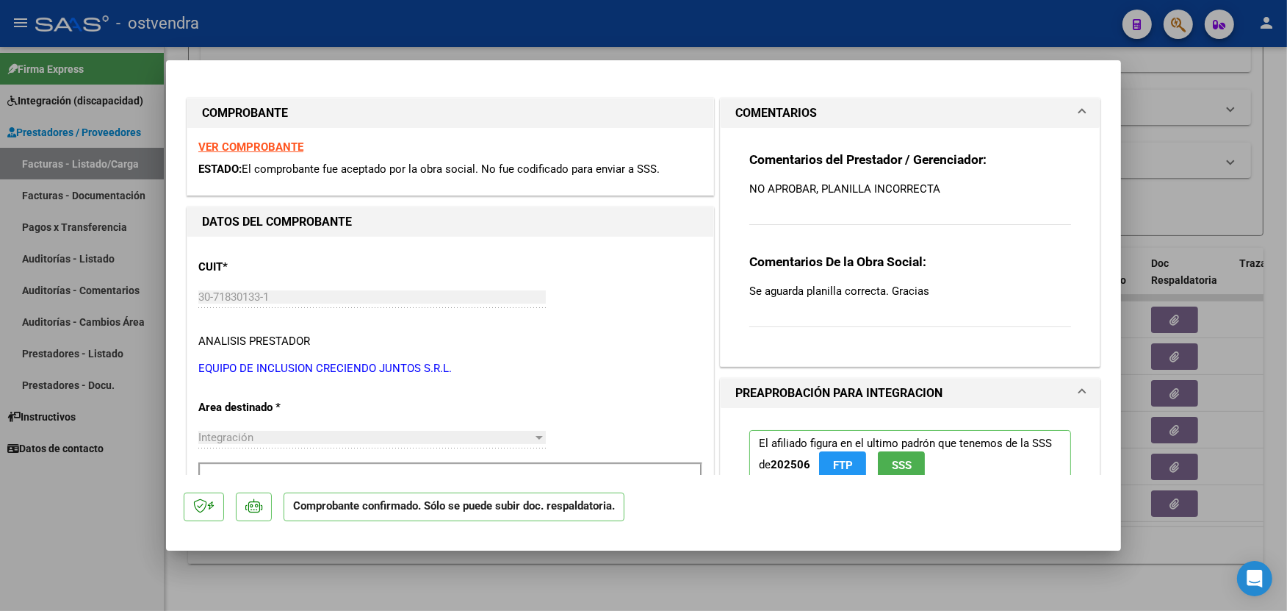
click at [946, 184] on p "NO APROBAR, PLANILLA INCORRECTA" at bounding box center [910, 189] width 322 height 16
click at [929, 185] on p "NO APROBAR, PLANILLA INCORRECTA" at bounding box center [910, 189] width 322 height 16
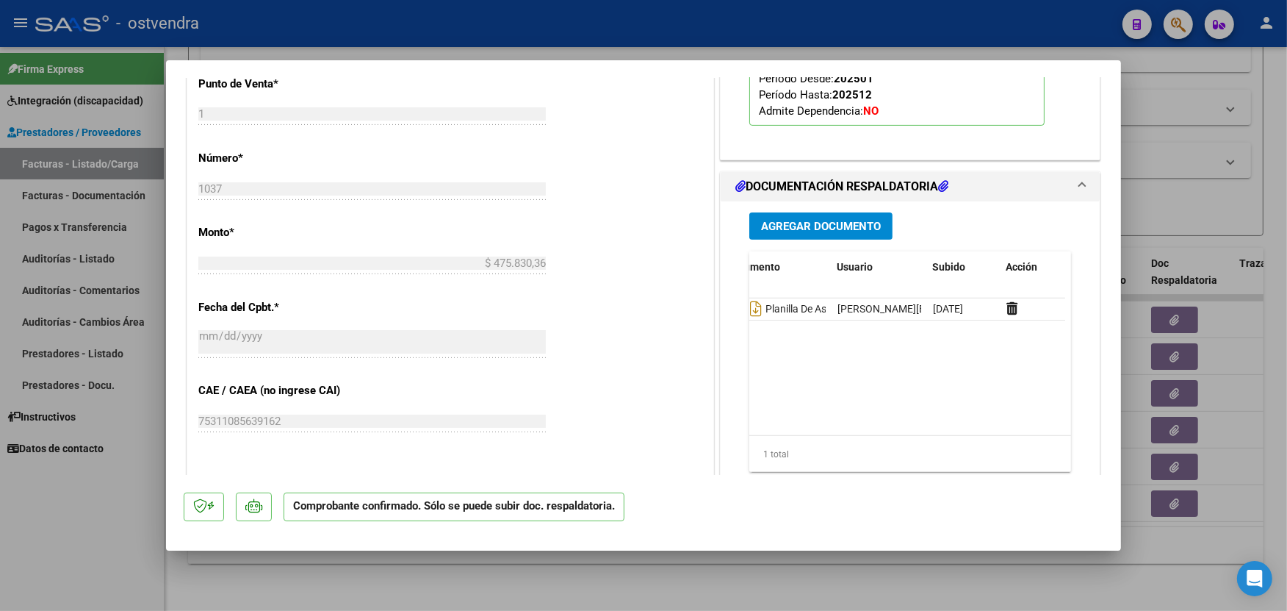
scroll to position [0, 73]
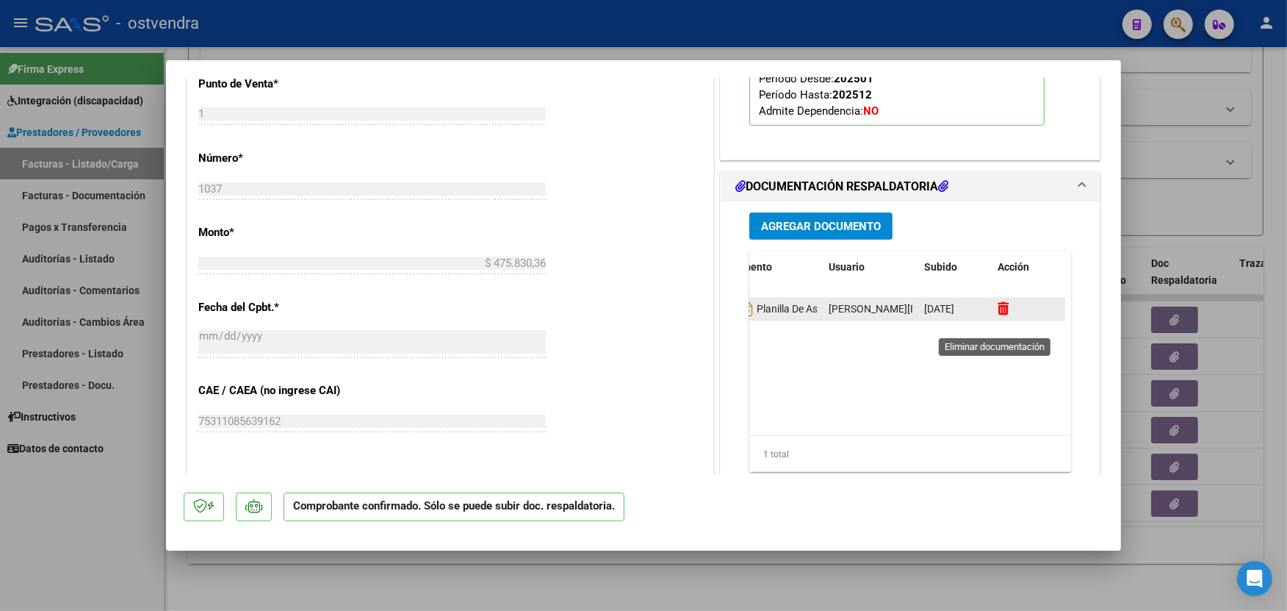
click at [998, 315] on icon at bounding box center [1003, 308] width 11 height 14
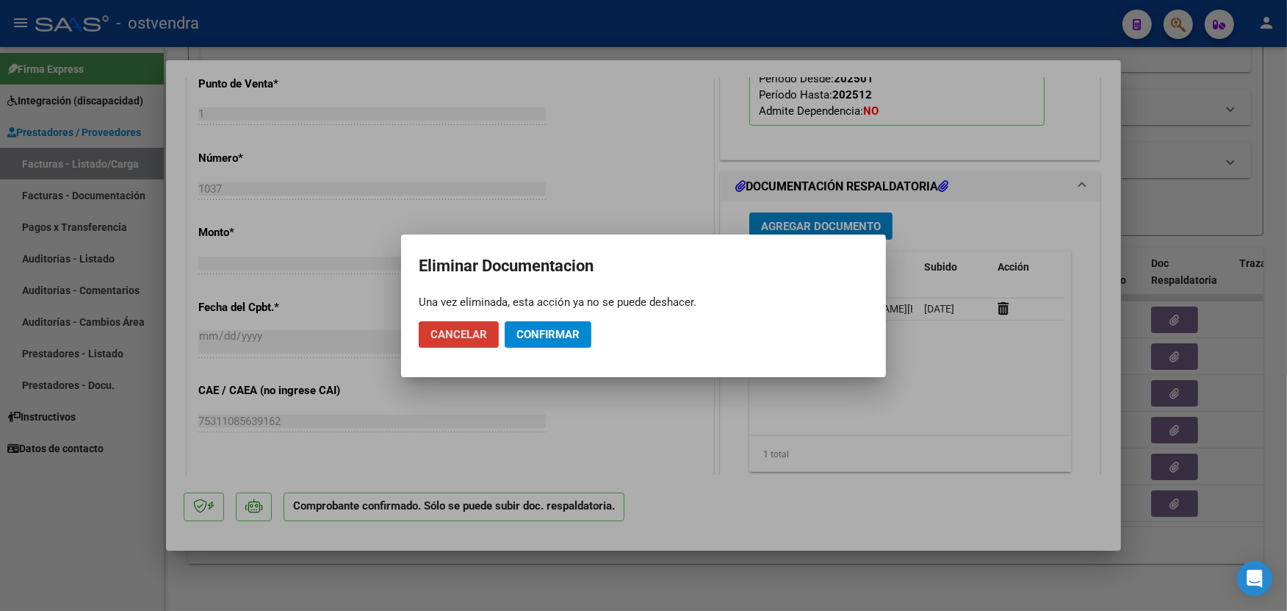
click at [579, 331] on span "Confirmar" at bounding box center [547, 334] width 63 height 13
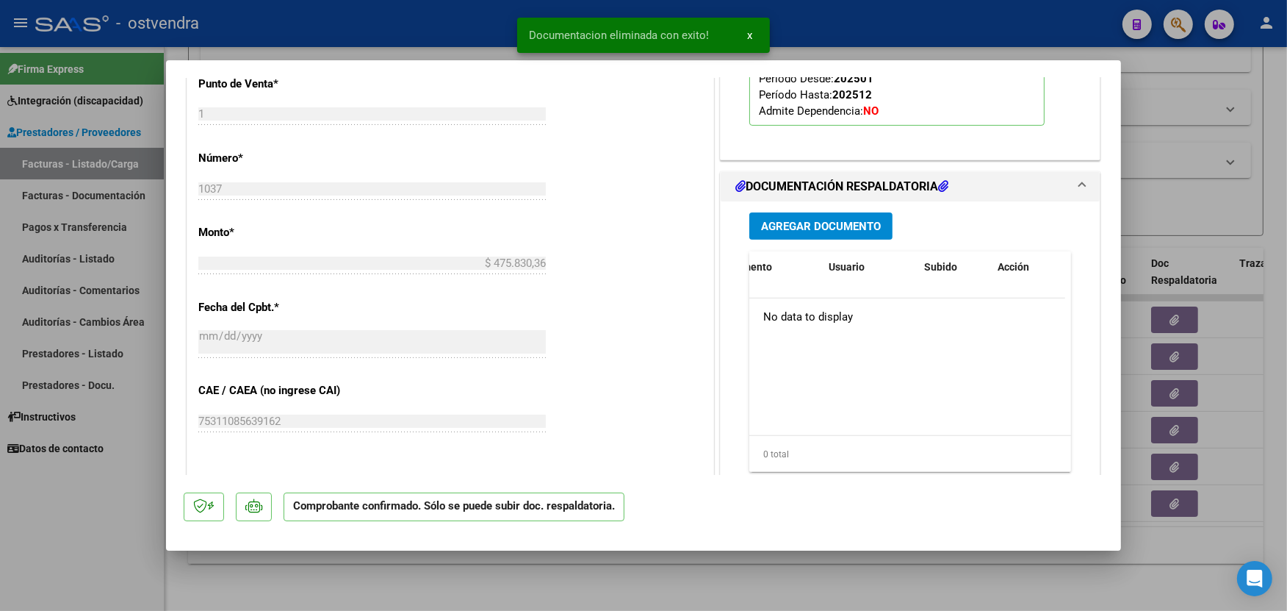
scroll to position [0, 0]
click at [842, 233] on span "Agregar Documento" at bounding box center [821, 226] width 120 height 13
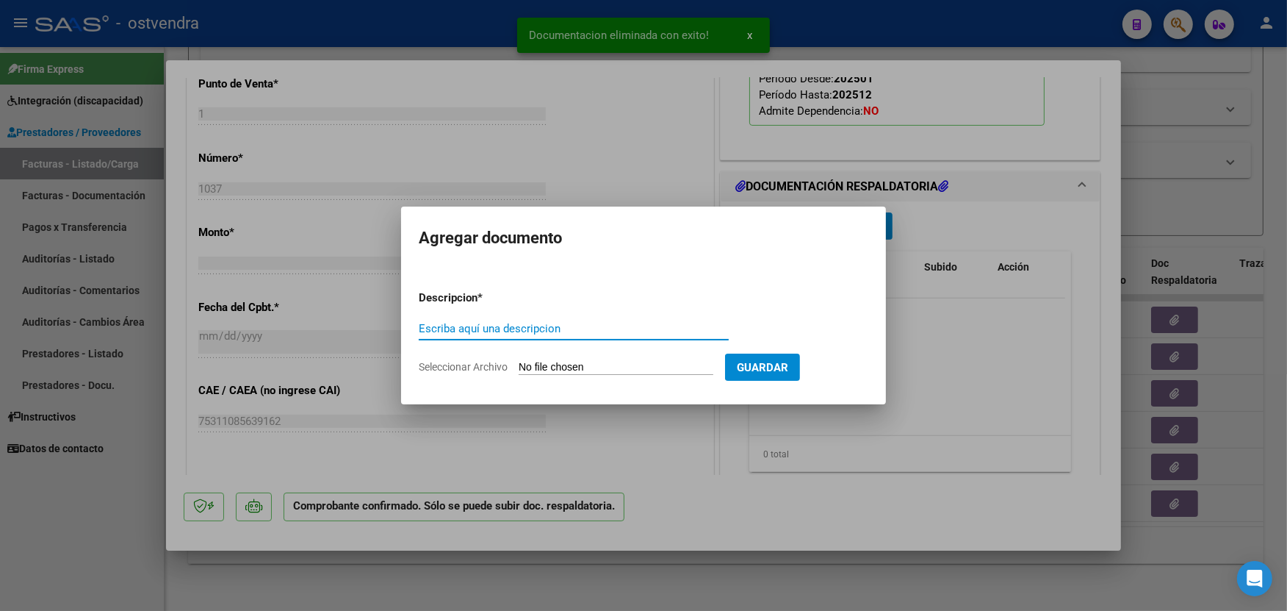
click at [582, 365] on input "Seleccionar Archivo" at bounding box center [616, 368] width 195 height 14
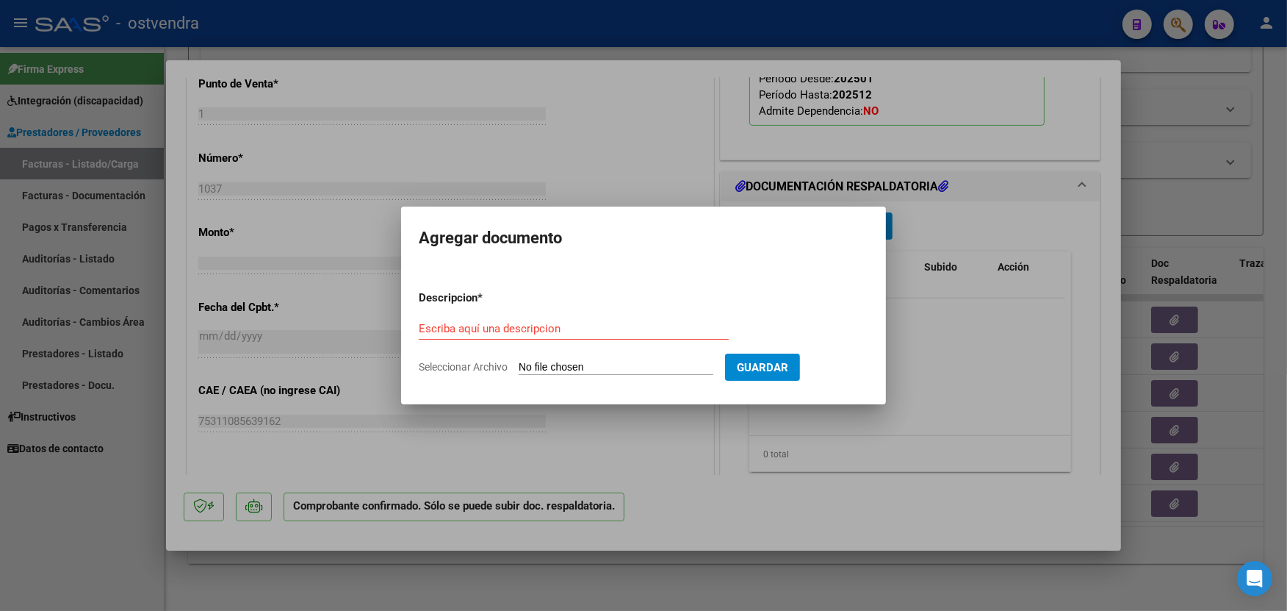
click at [890, 370] on div at bounding box center [643, 305] width 1287 height 611
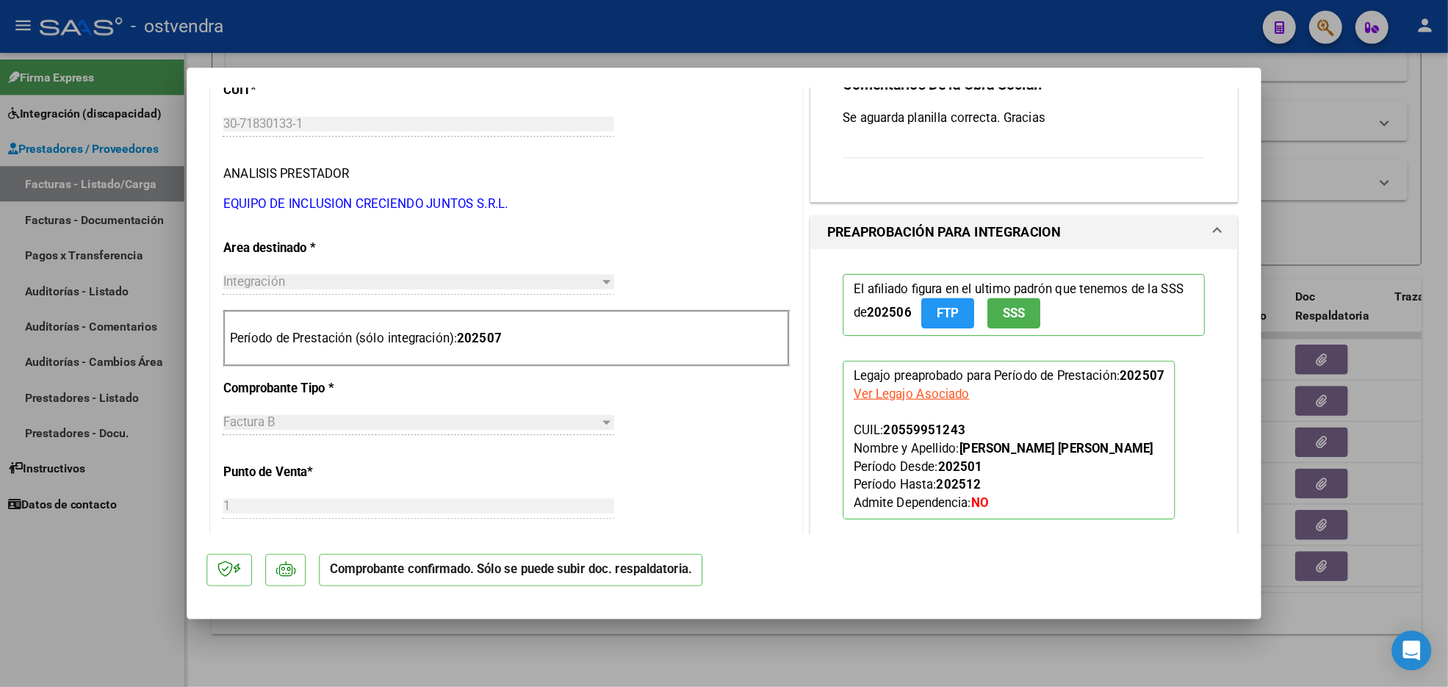
scroll to position [175, 0]
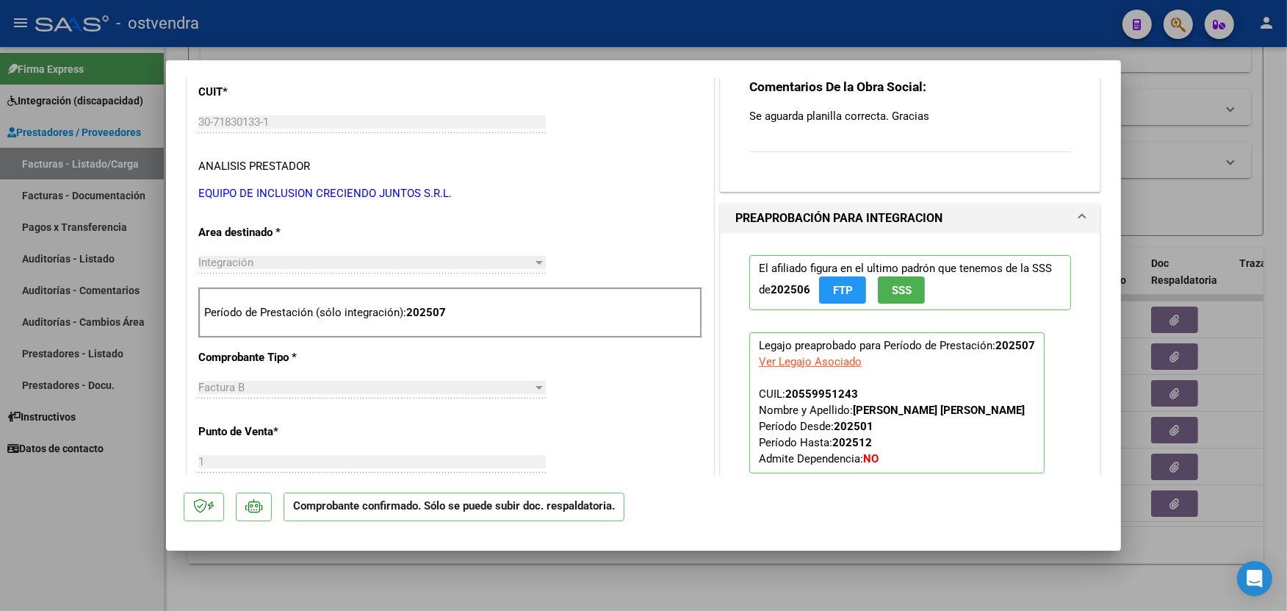
click at [916, 118] on p "Se aguarda planilla correcta. Gracias" at bounding box center [910, 116] width 322 height 16
click at [921, 112] on p "Se aguarda planilla correcta. Gracias" at bounding box center [910, 116] width 322 height 16
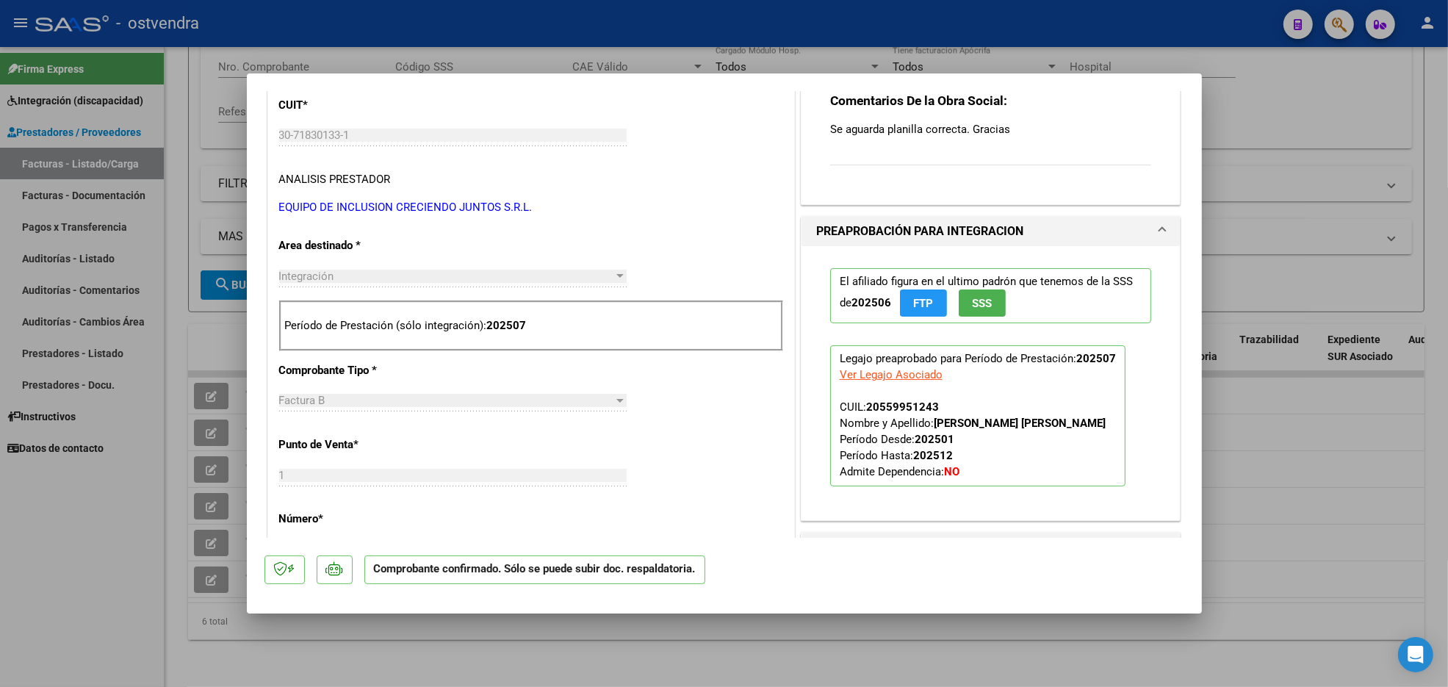
drag, startPoint x: 921, startPoint y: 112, endPoint x: 1019, endPoint y: 126, distance: 98.7
click at [1019, 126] on p "Se aguarda planilla correcta. Gracias" at bounding box center [991, 129] width 322 height 16
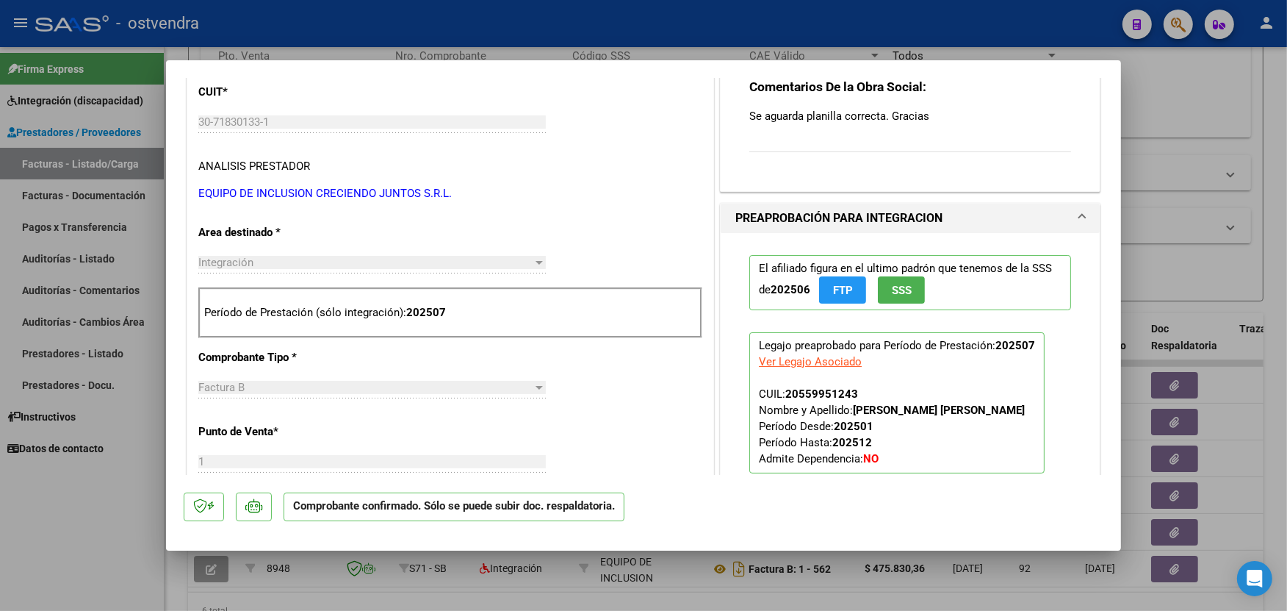
click at [915, 109] on p "Se aguarda planilla correcta. Gracias" at bounding box center [910, 116] width 322 height 16
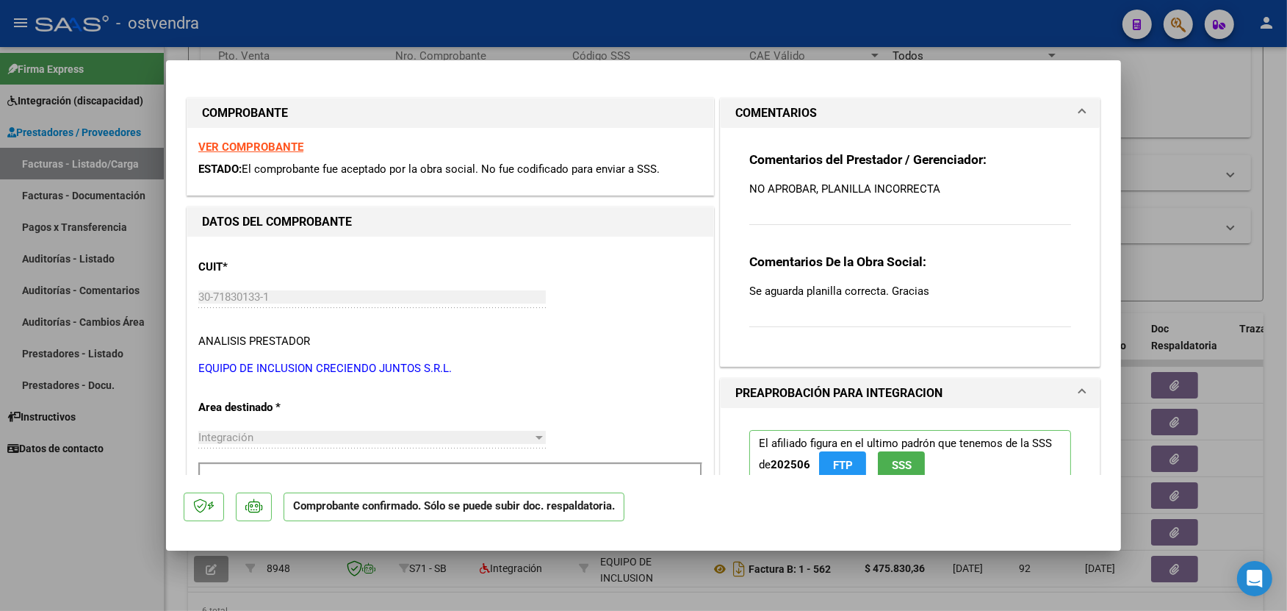
click at [945, 192] on p "NO APROBAR, PLANILLA INCORRECTA" at bounding box center [910, 189] width 322 height 16
click at [934, 185] on p "NO APROBAR, PLANILLA INCORRECTA" at bounding box center [910, 189] width 322 height 16
click at [931, 185] on p "NO APROBAR, PLANILLA INCORRECTA" at bounding box center [910, 189] width 322 height 16
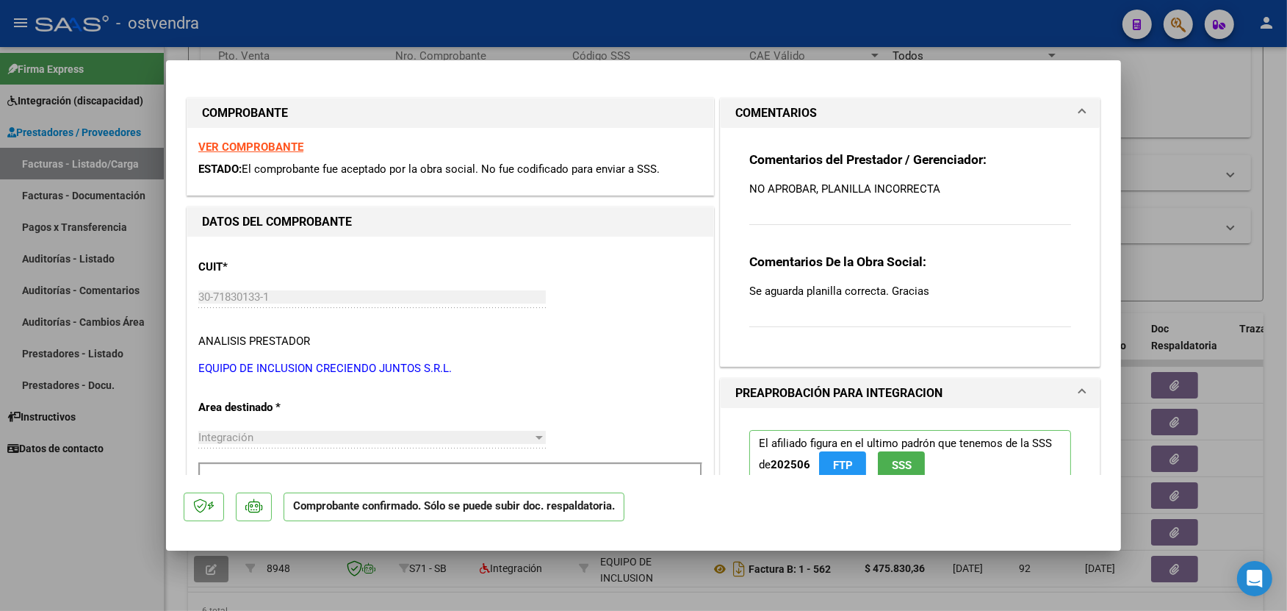
click at [931, 185] on p "NO APROBAR, PLANILLA INCORRECTA" at bounding box center [910, 189] width 322 height 16
drag, startPoint x: 931, startPoint y: 185, endPoint x: 931, endPoint y: 218, distance: 33.1
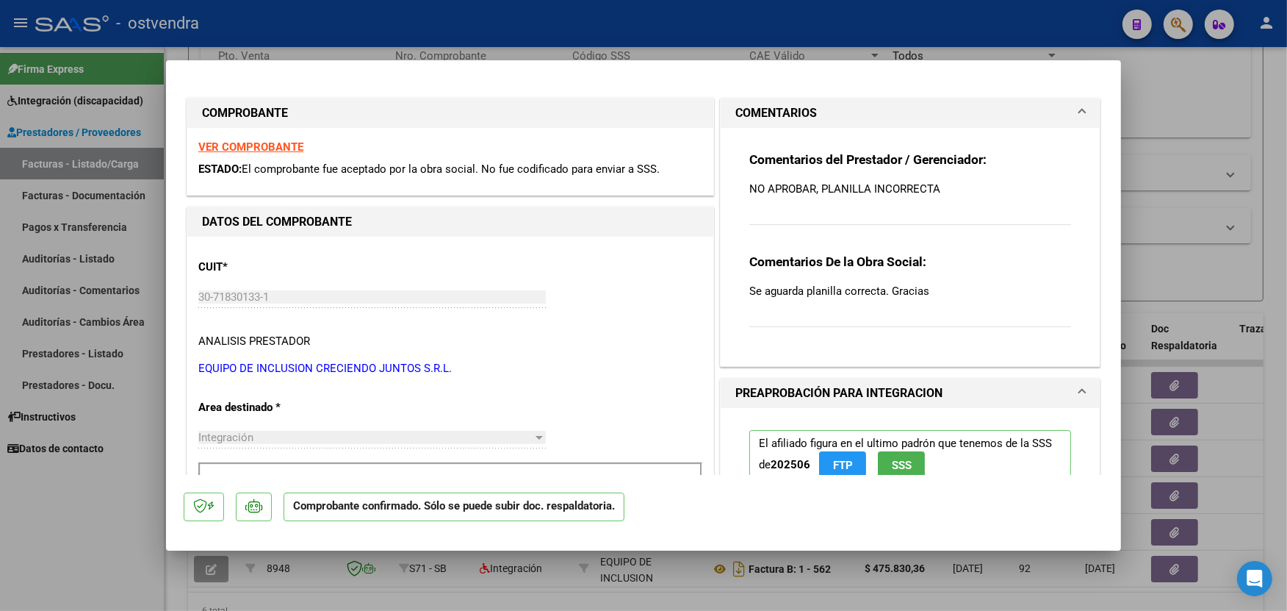
click at [931, 218] on div "Comentarios del Prestador / Gerenciador: NO APROBAR, PLANILLA INCORRECTA" at bounding box center [910, 196] width 322 height 90
click at [931, 185] on p "NO APROBAR, PLANILLA INCORRECTA" at bounding box center [910, 189] width 322 height 16
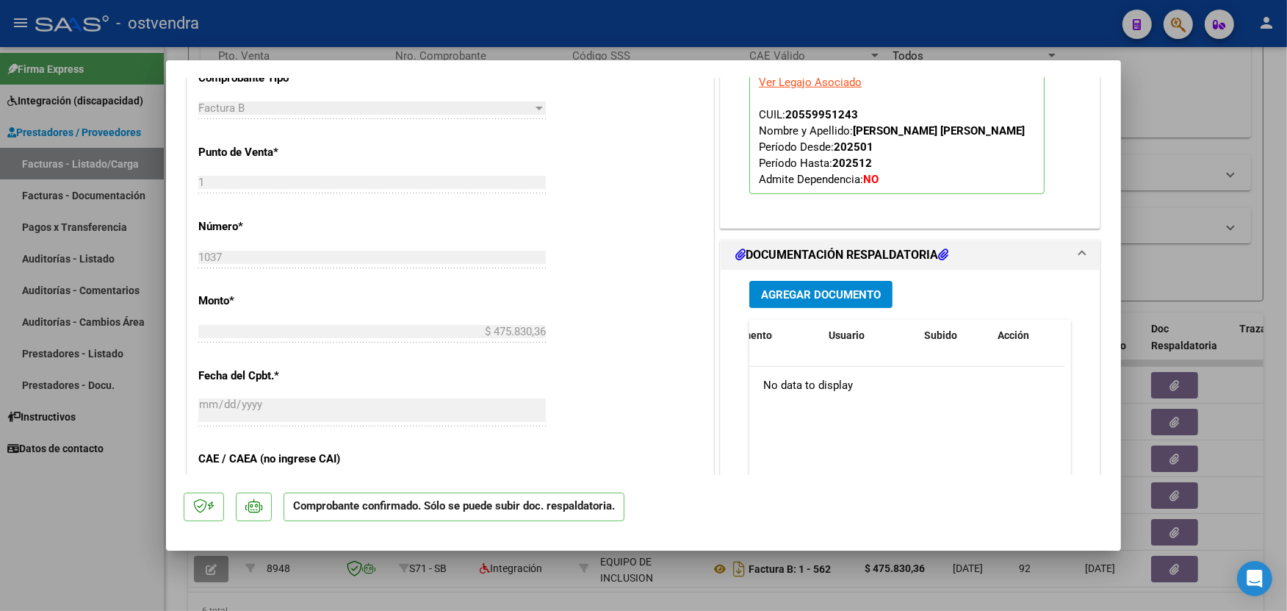
scroll to position [489, 0]
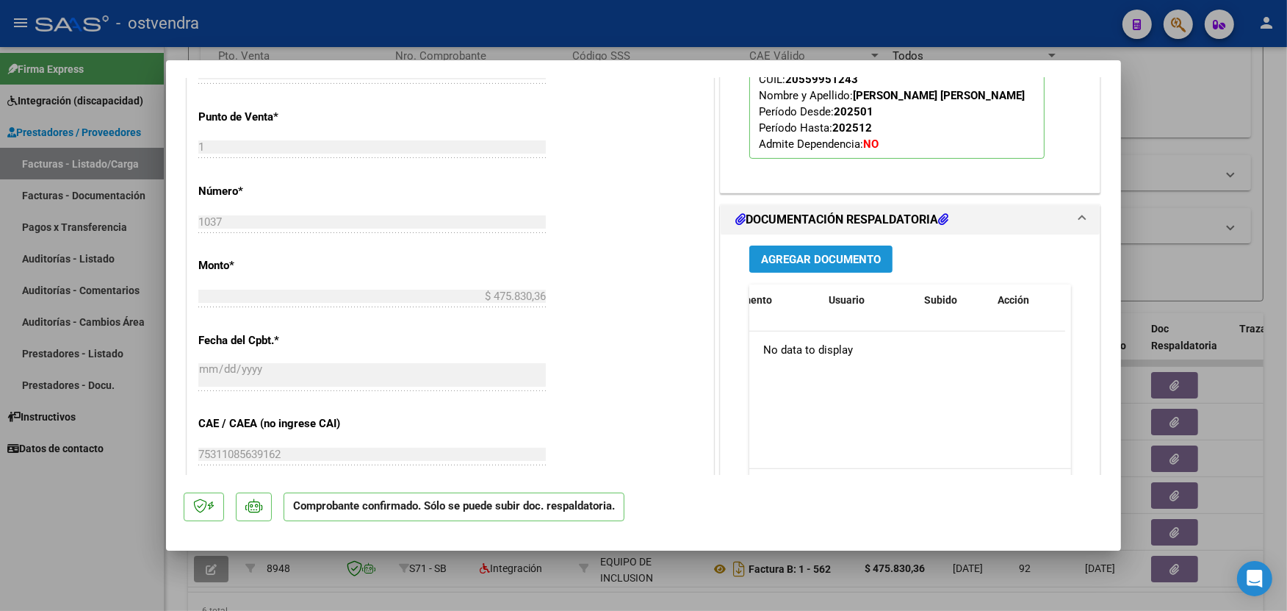
click at [857, 273] on button "Agregar Documento" at bounding box center [820, 258] width 143 height 27
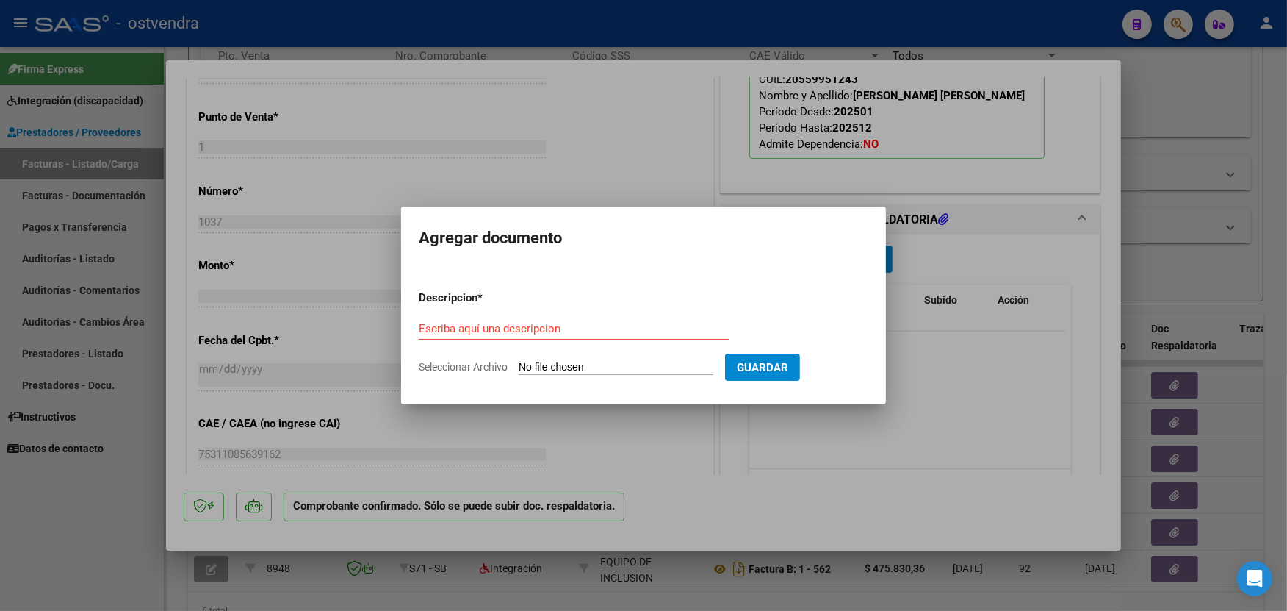
click at [615, 370] on input "Seleccionar Archivo" at bounding box center [616, 368] width 195 height 14
type input "C:\fakepath\ASISTENCIA B-1-1037.pdf"
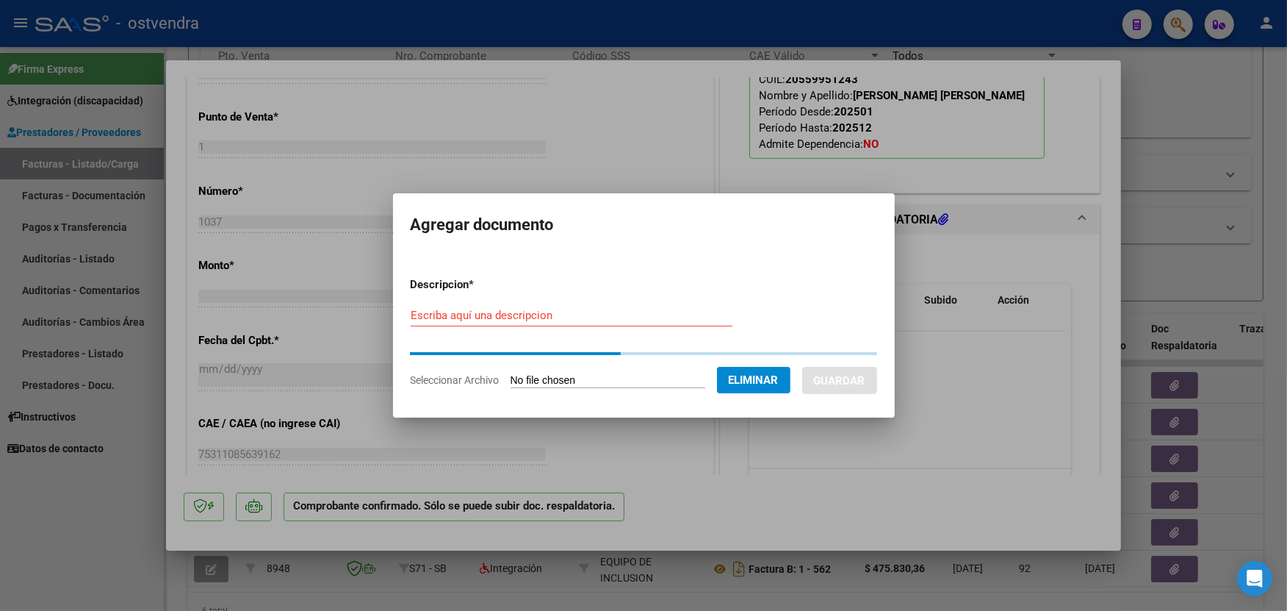
click at [583, 324] on div "Escriba aquí una descripcion" at bounding box center [572, 315] width 322 height 22
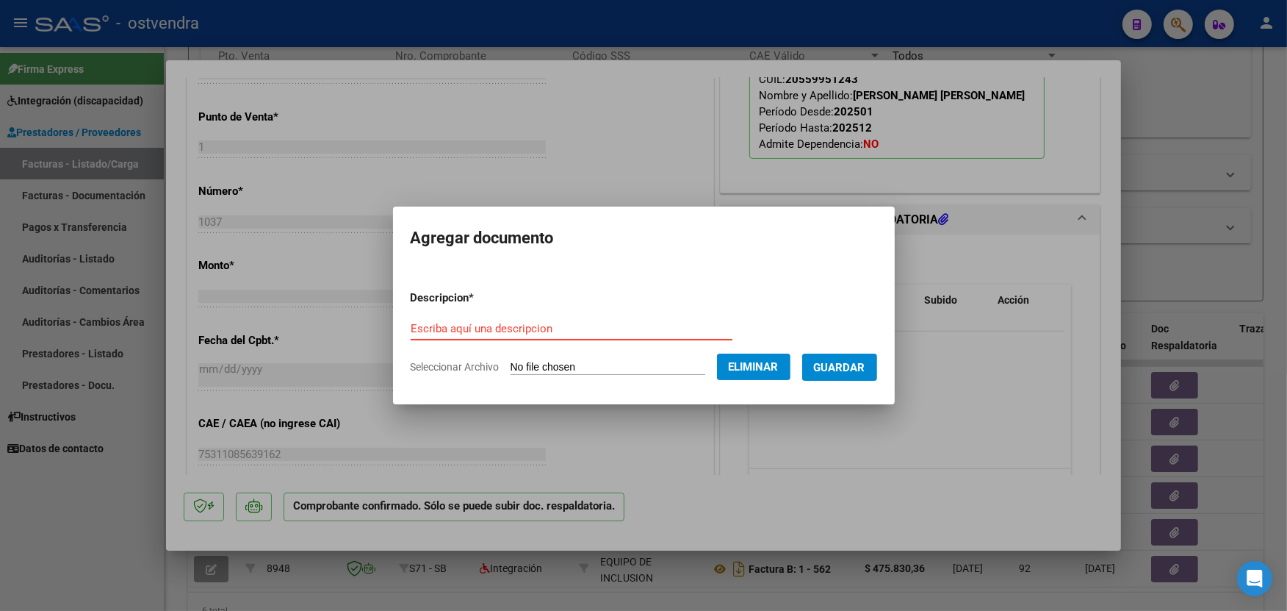
click at [578, 322] on input "Escriba aquí una descripcion" at bounding box center [572, 328] width 322 height 13
type input "p"
type input "PLANILLA DE ASISTENCIA"
click at [830, 366] on span "Guardar" at bounding box center [839, 367] width 51 height 13
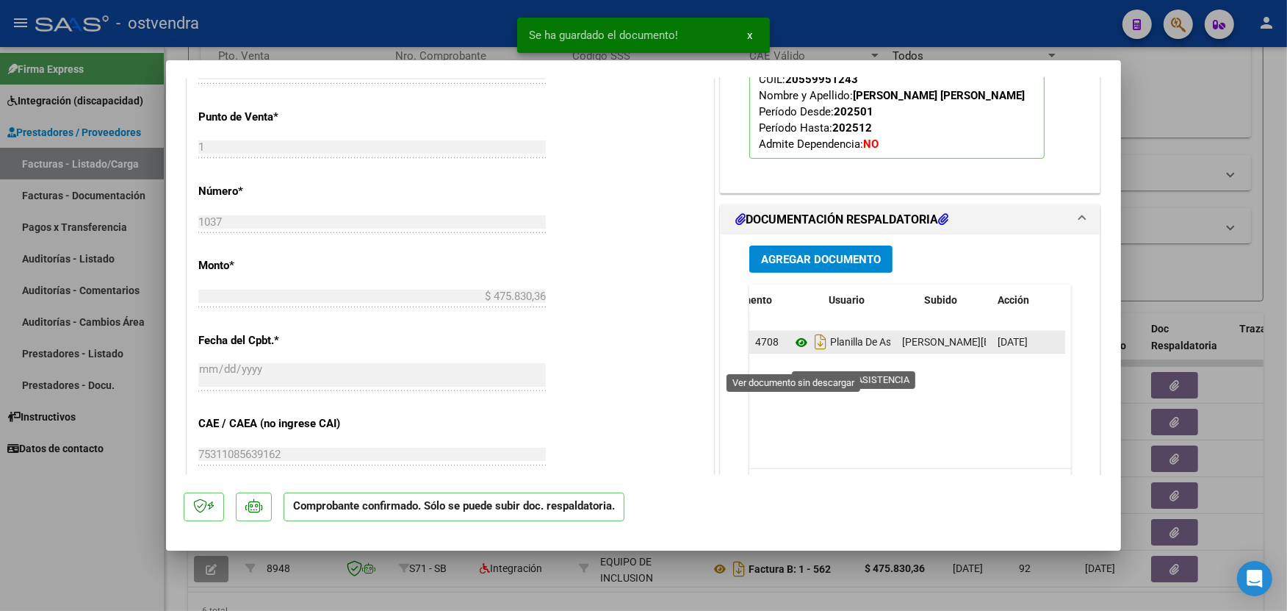
click at [798, 351] on icon at bounding box center [801, 343] width 19 height 18
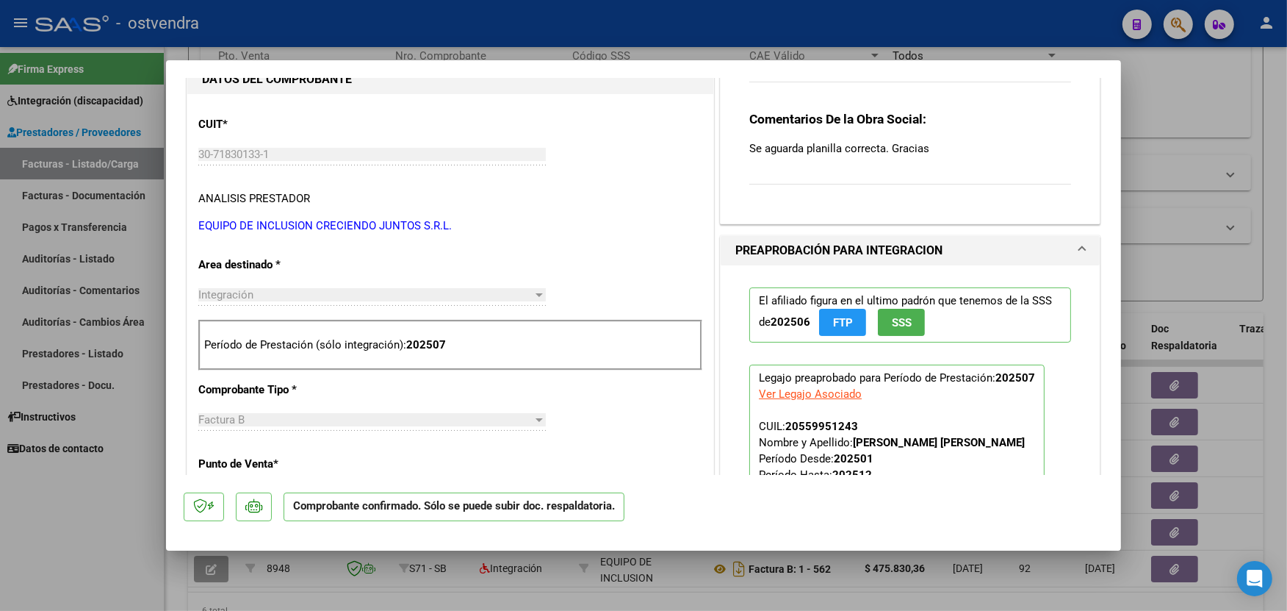
scroll to position [0, 0]
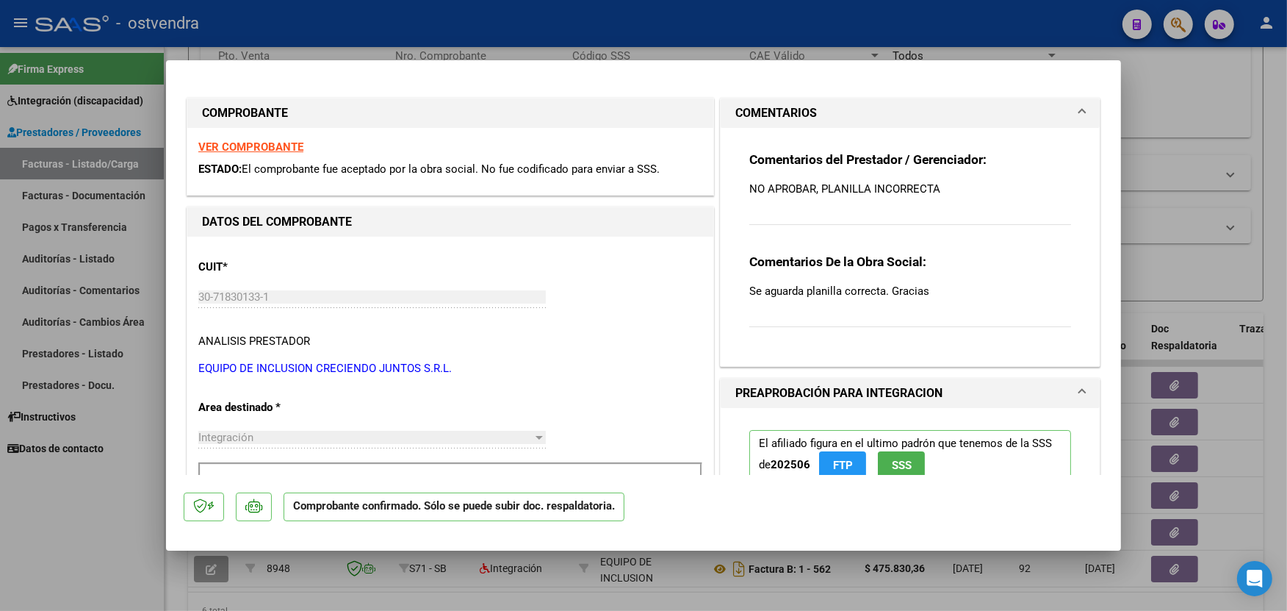
click at [250, 145] on strong "VER COMPROBANTE" at bounding box center [250, 146] width 105 height 13
click at [959, 197] on div "Comentarios del Prestador / Gerenciador: NO APROBAR, PLANILLA INCORRECTA" at bounding box center [910, 196] width 322 height 90
click at [948, 190] on p "NO APROBAR, PLANILLA INCORRECTA" at bounding box center [910, 189] width 322 height 16
click at [932, 199] on div "Comentarios del Prestador / Gerenciador: NO APROBAR, PLANILLA INCORRECTA" at bounding box center [910, 196] width 322 height 90
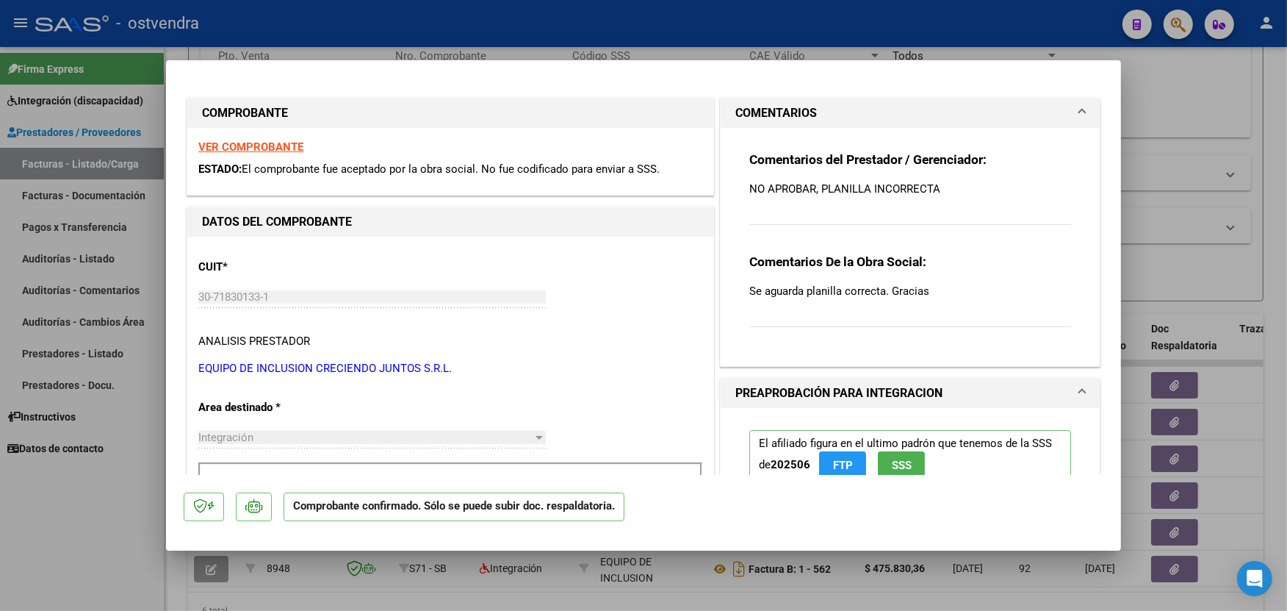
click at [932, 199] on div "Comentarios del Prestador / Gerenciador: NO APROBAR, PLANILLA INCORRECTA" at bounding box center [910, 196] width 322 height 90
click at [904, 219] on div "Comentarios del Prestador / Gerenciador: NO APROBAR, PLANILLA INCORRECTA" at bounding box center [910, 196] width 322 height 90
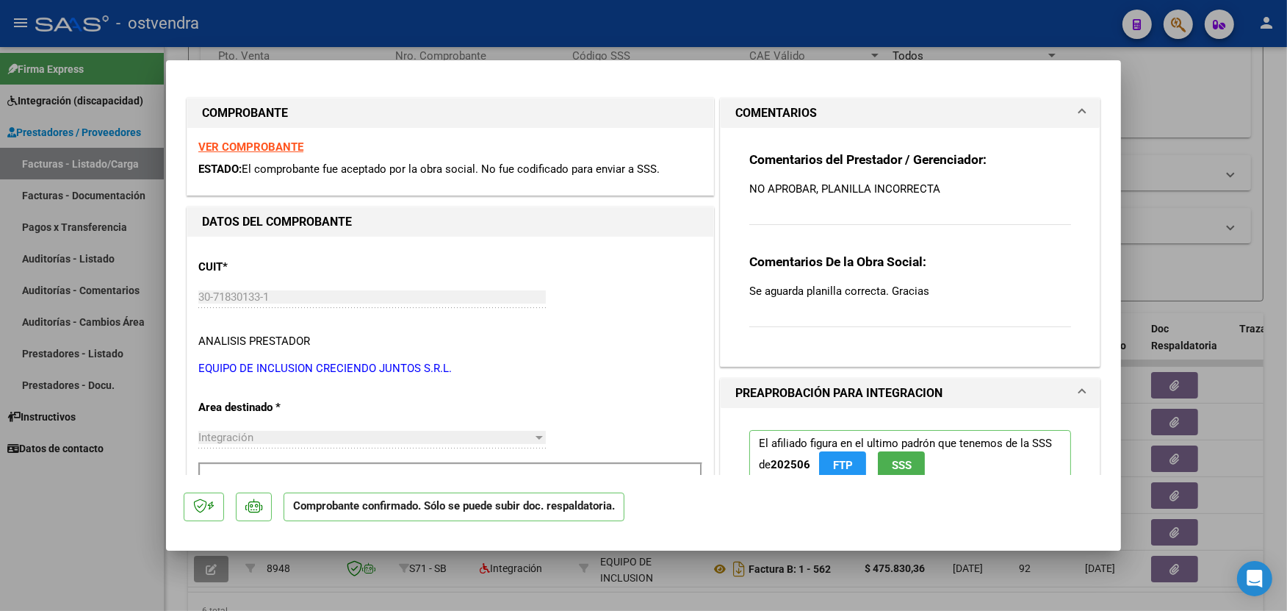
click at [904, 219] on div "Comentarios del Prestador / Gerenciador: NO APROBAR, PLANILLA INCORRECTA" at bounding box center [910, 196] width 322 height 90
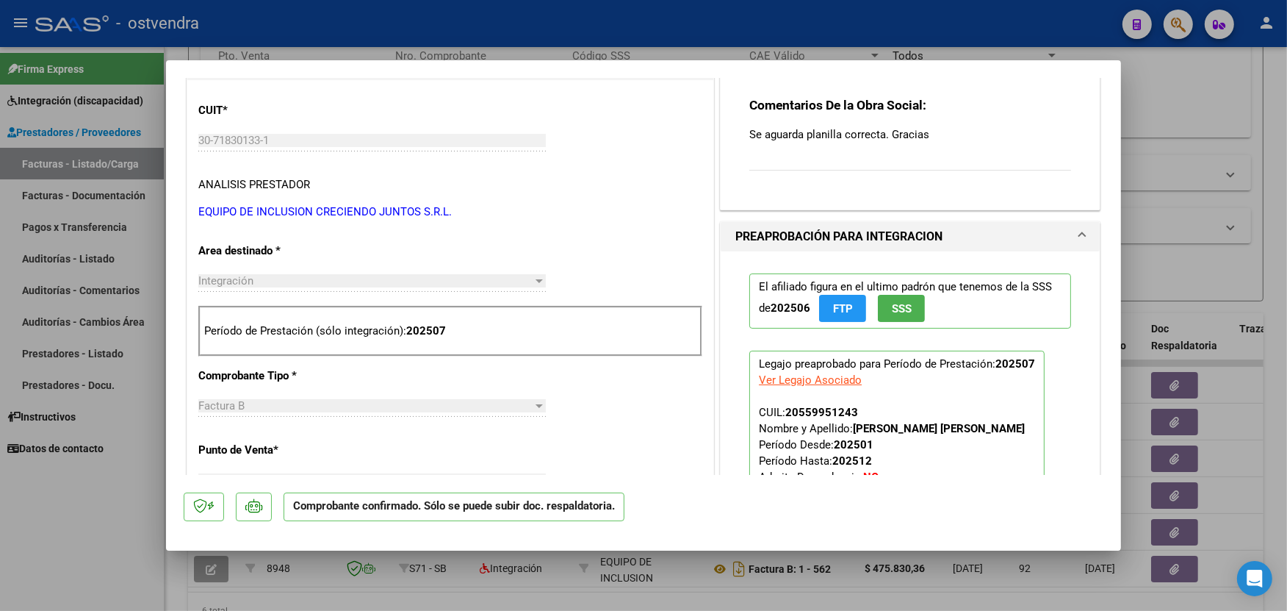
scroll to position [120, 0]
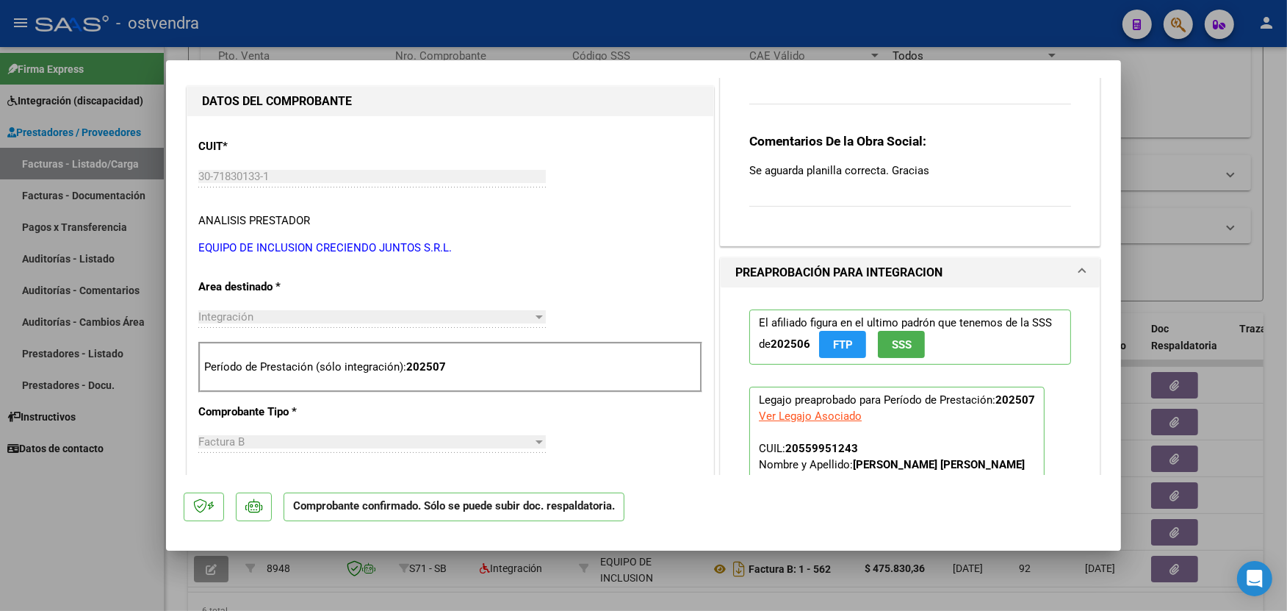
click at [1076, 37] on div at bounding box center [643, 305] width 1287 height 611
type input "$ 0,00"
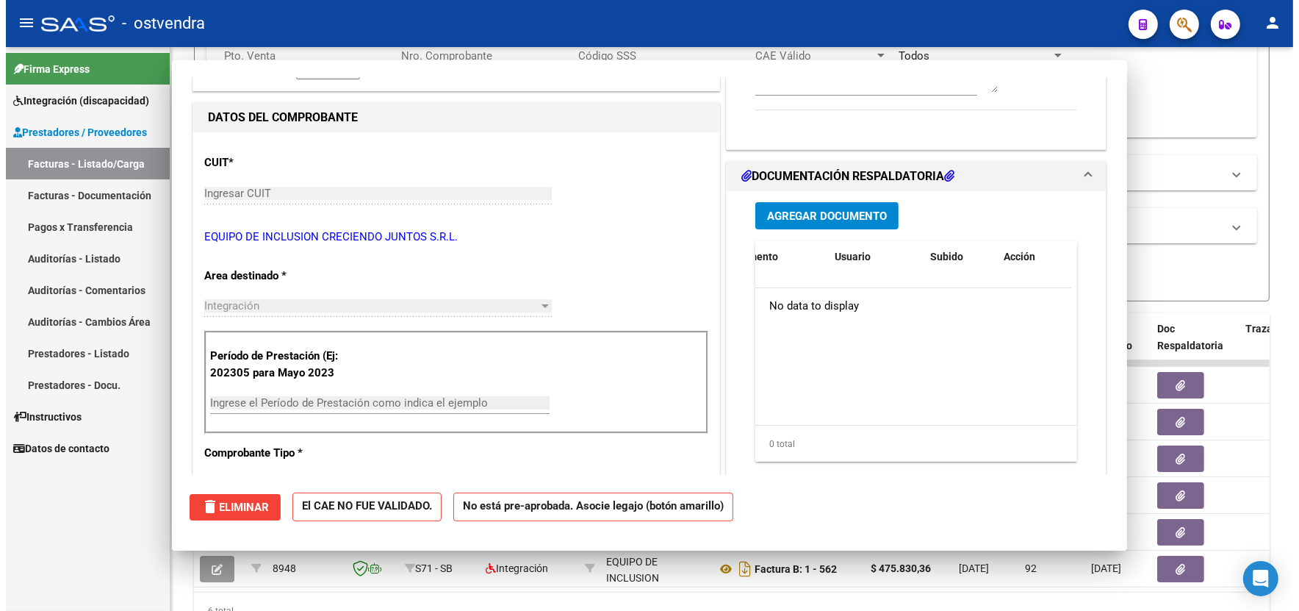
scroll to position [0, 0]
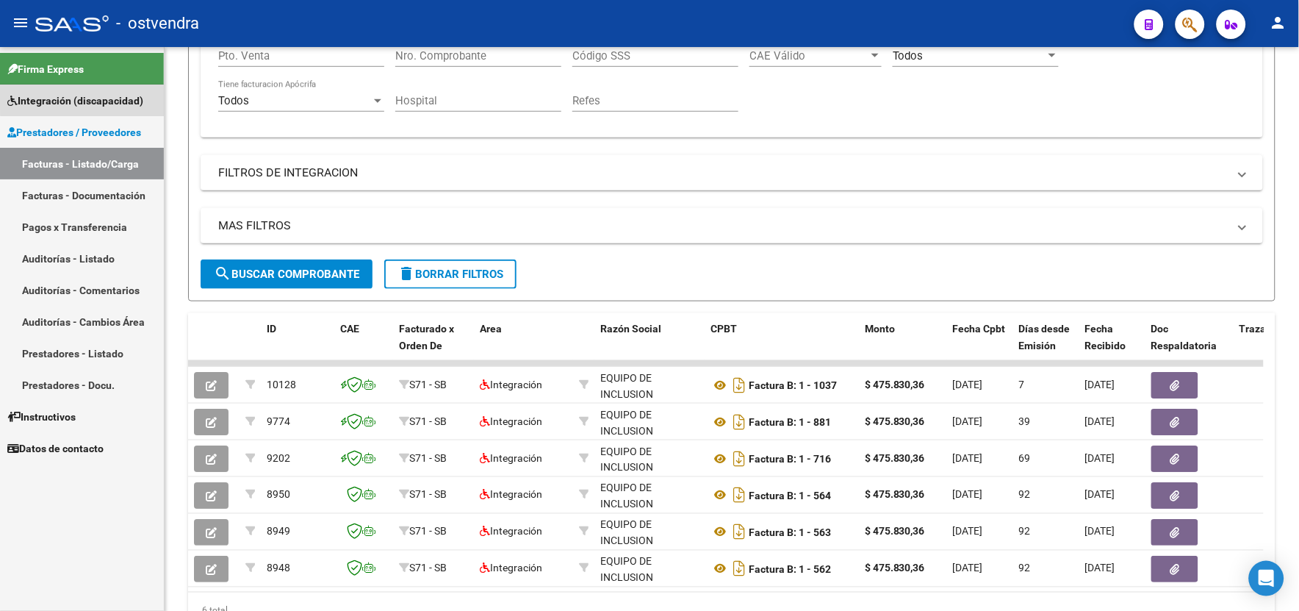
click at [127, 93] on span "Integración (discapacidad)" at bounding box center [75, 101] width 136 height 16
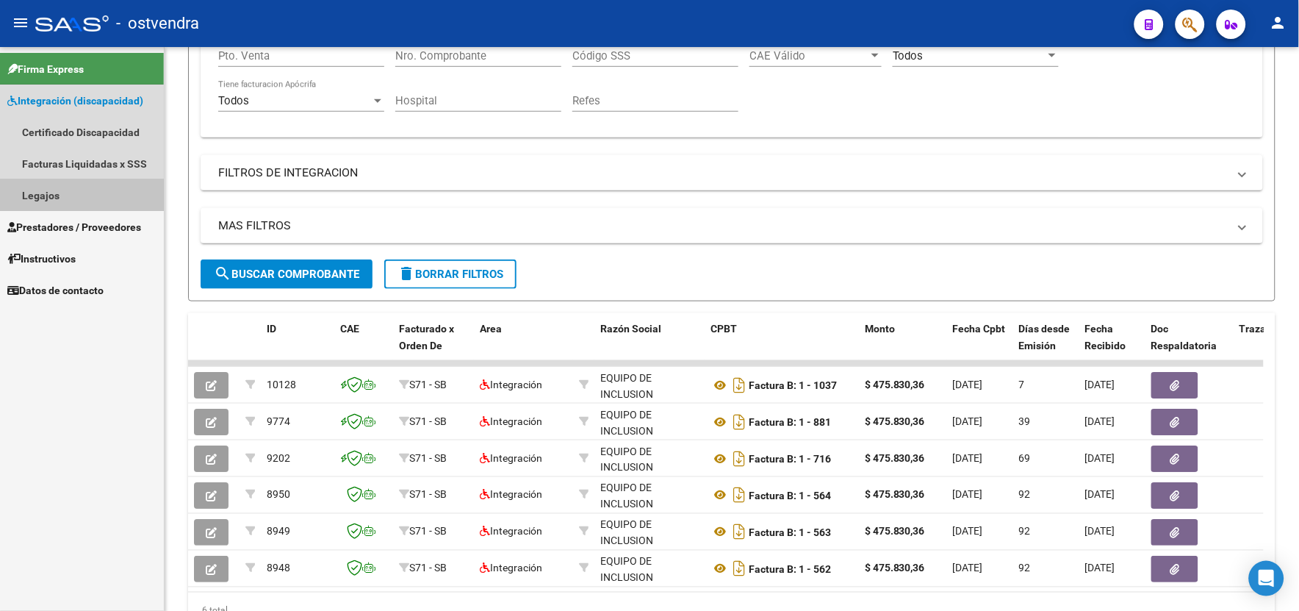
click at [77, 201] on link "Legajos" at bounding box center [82, 195] width 164 height 32
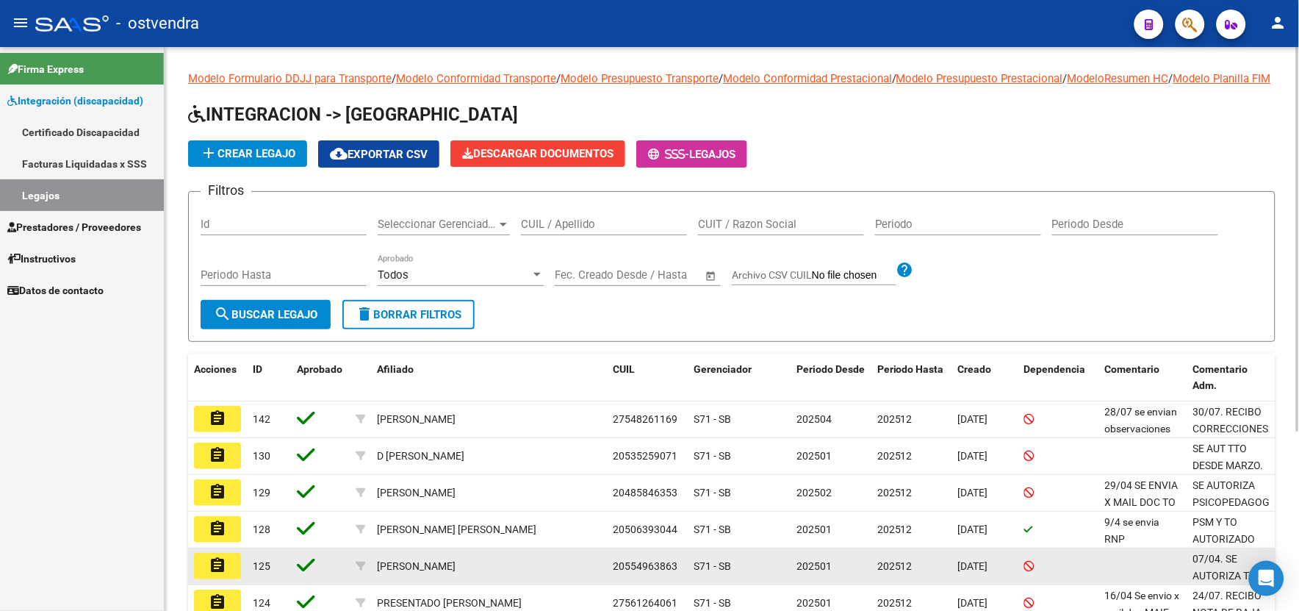
click at [228, 579] on button "assignment" at bounding box center [217, 565] width 47 height 26
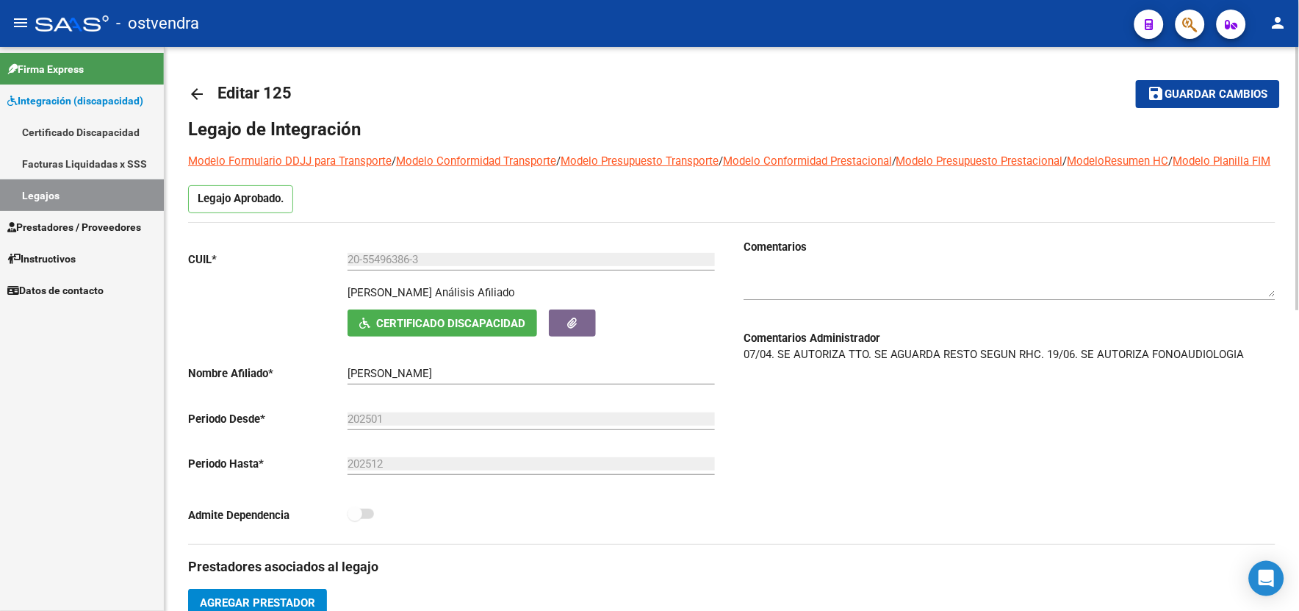
click at [1297, 504] on div at bounding box center [1298, 328] width 4 height 563
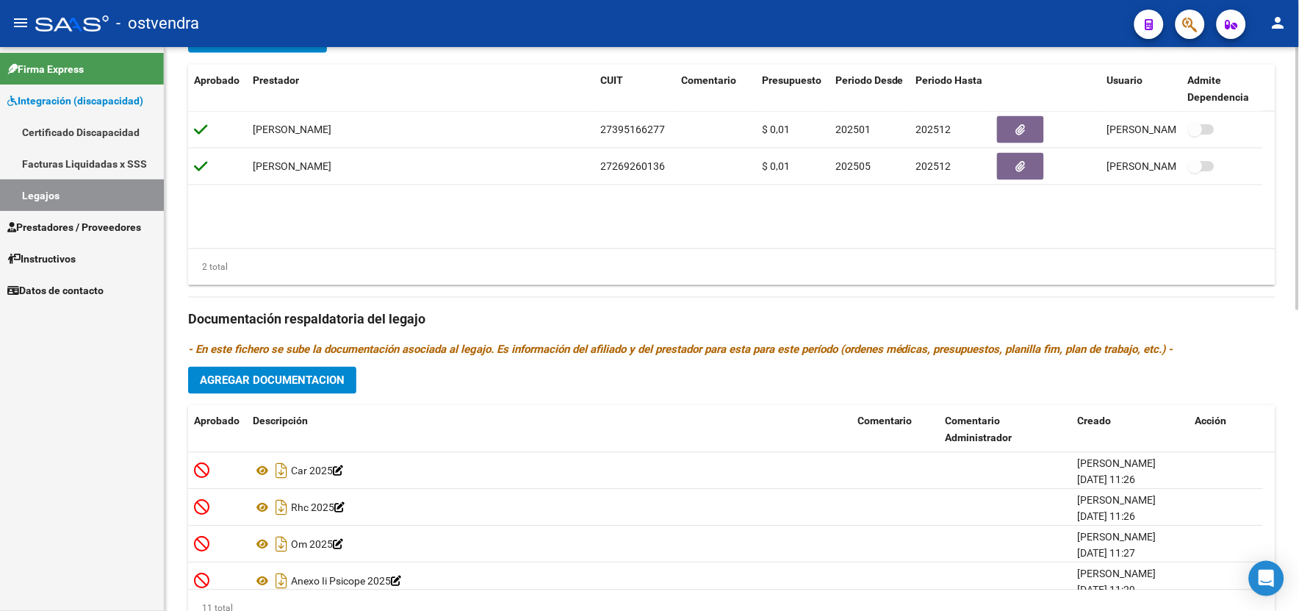
click at [1298, 588] on html "menu - ostvendra person Firma Express Integración (discapacidad) Certificado Di…" at bounding box center [649, 305] width 1299 height 611
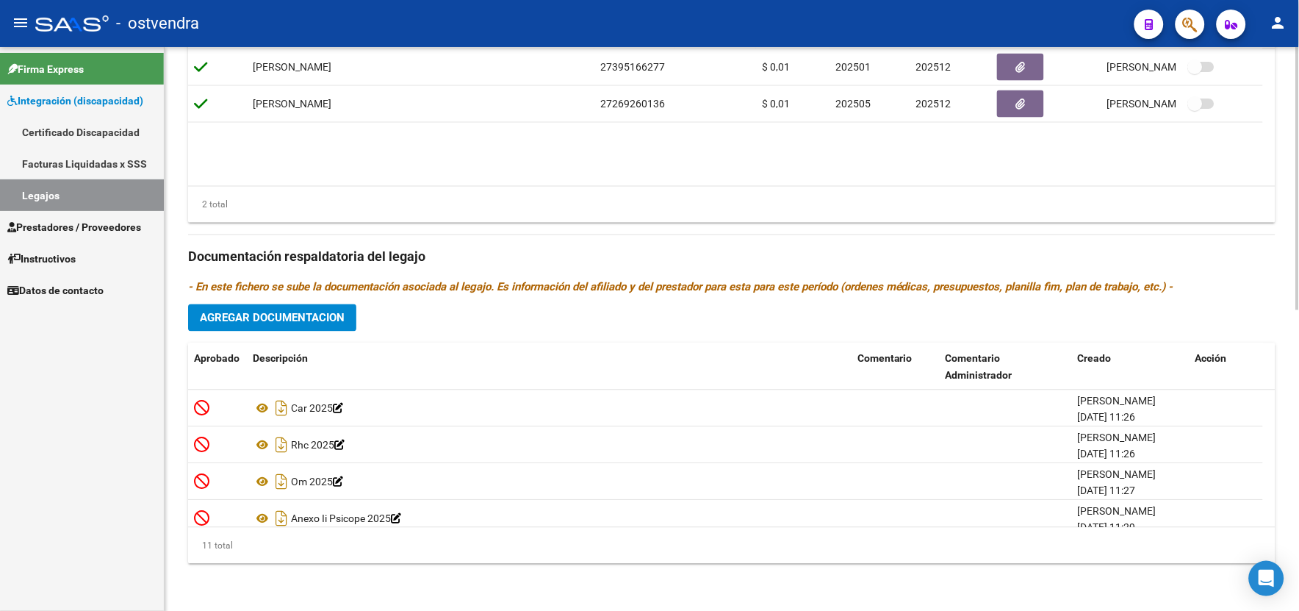
click at [1298, 588] on html "menu - ostvendra person Firma Express Integración (discapacidad) Certificado Di…" at bounding box center [649, 305] width 1299 height 611
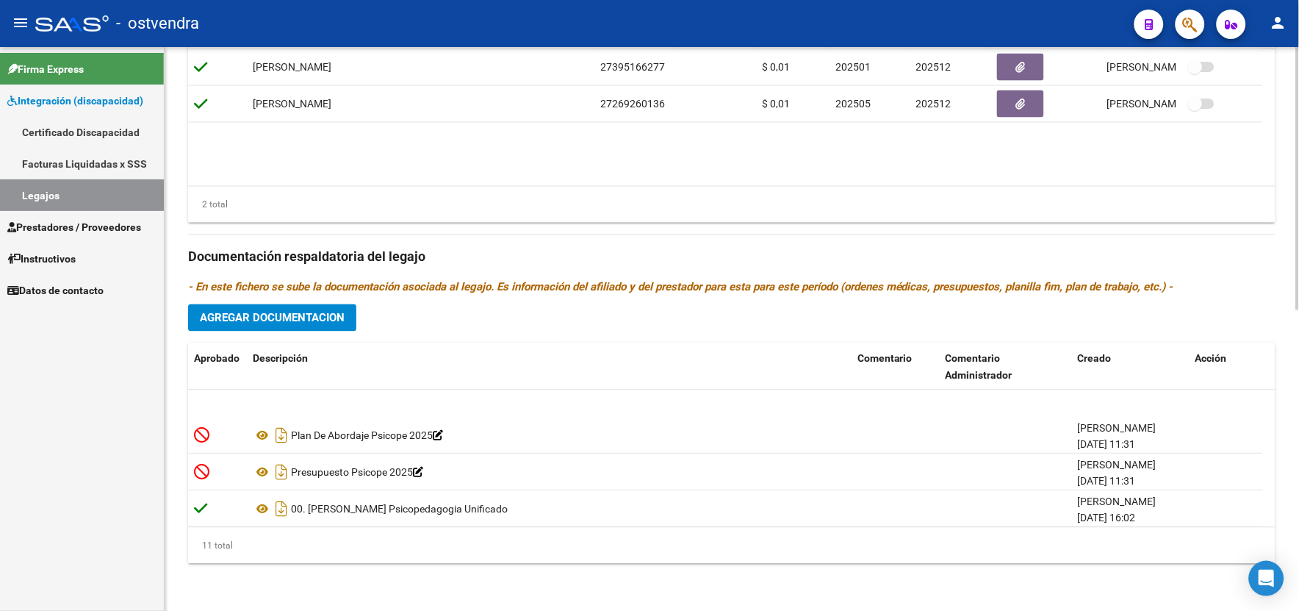
scroll to position [273, 0]
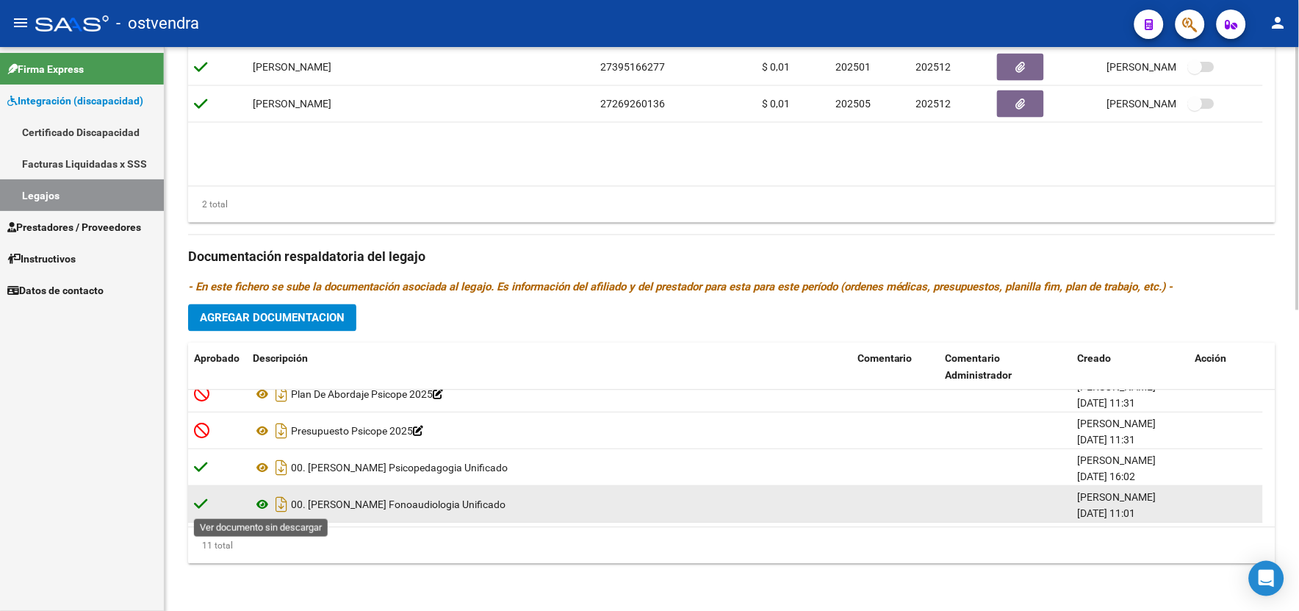
click at [260, 500] on icon at bounding box center [262, 504] width 19 height 18
